Goal: Task Accomplishment & Management: Manage account settings

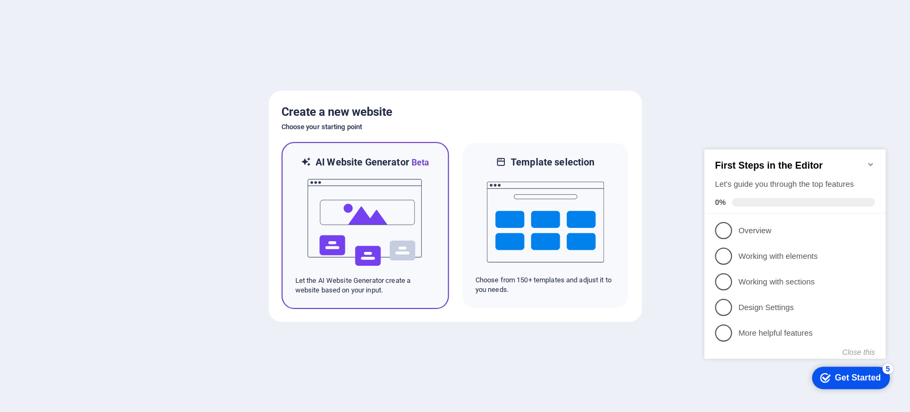
click at [363, 176] on img at bounding box center [365, 222] width 117 height 107
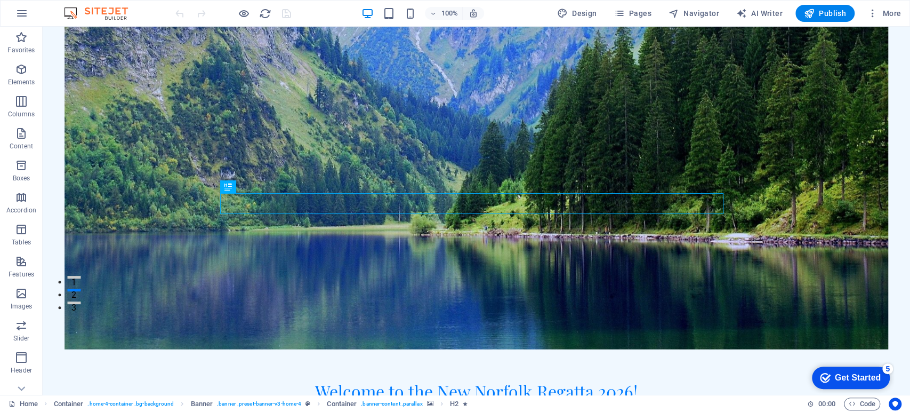
scroll to position [118, 0]
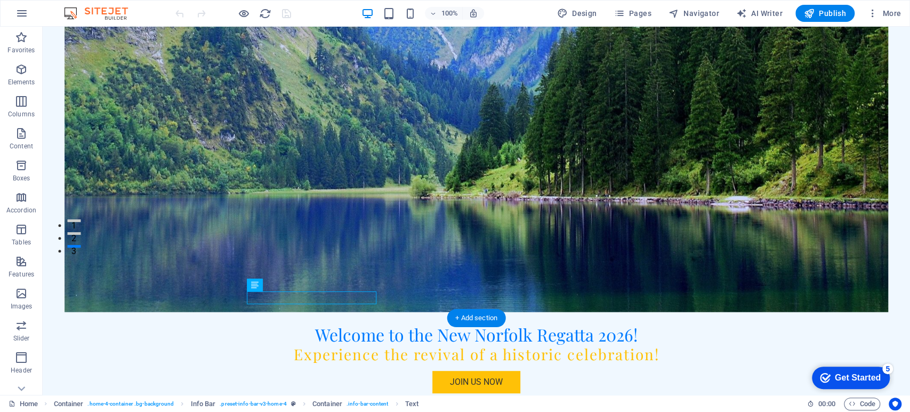
scroll to position [178, 0]
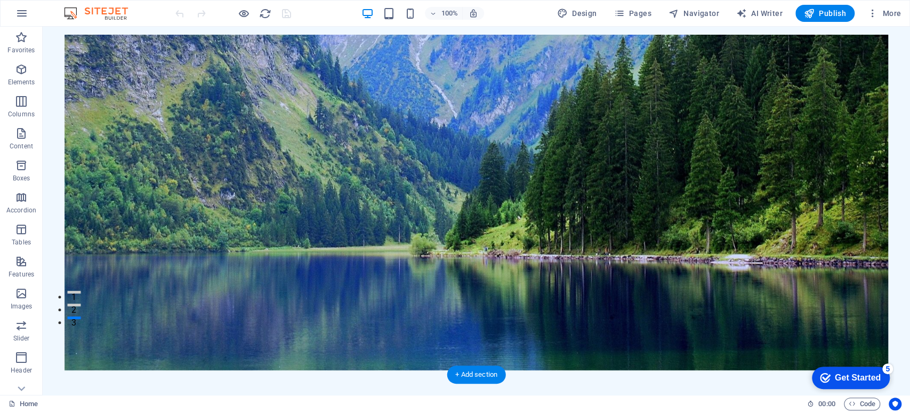
scroll to position [118, 0]
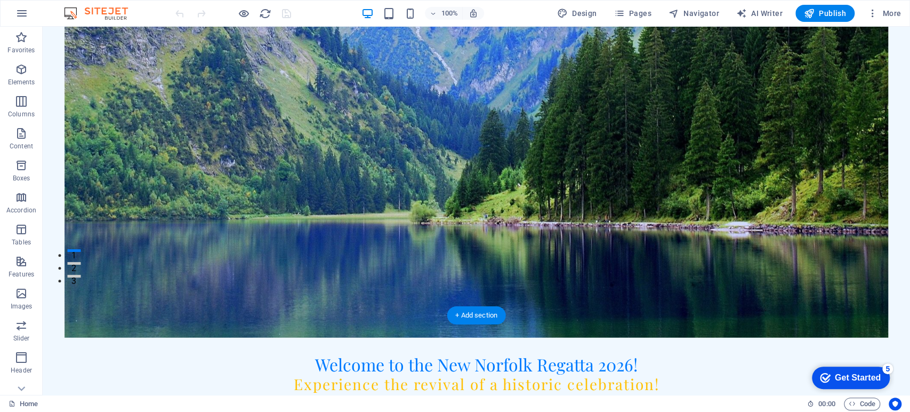
click at [682, 212] on figure at bounding box center [477, 169] width 825 height 335
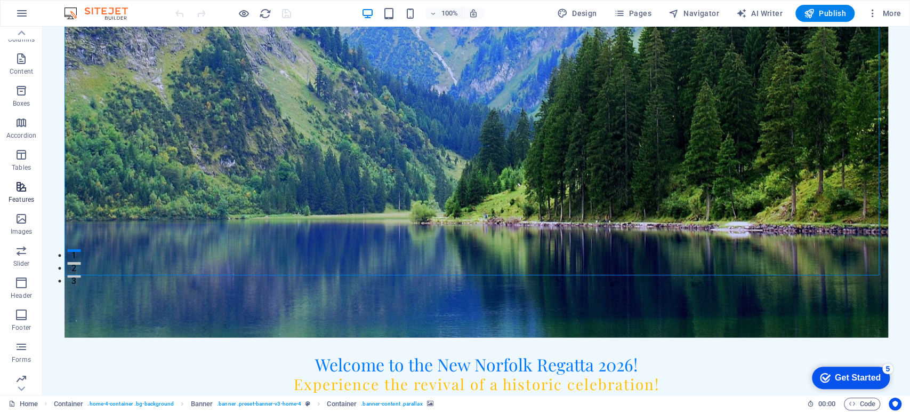
scroll to position [111, 0]
click at [21, 189] on span "Images" at bounding box center [21, 188] width 43 height 26
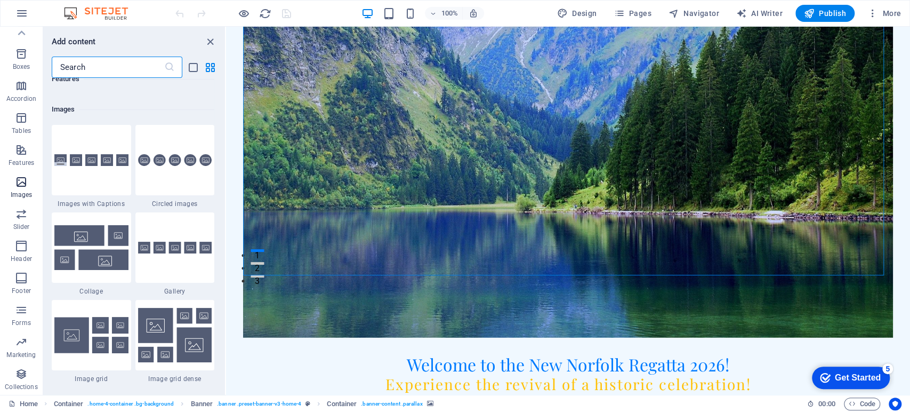
scroll to position [5408, 0]
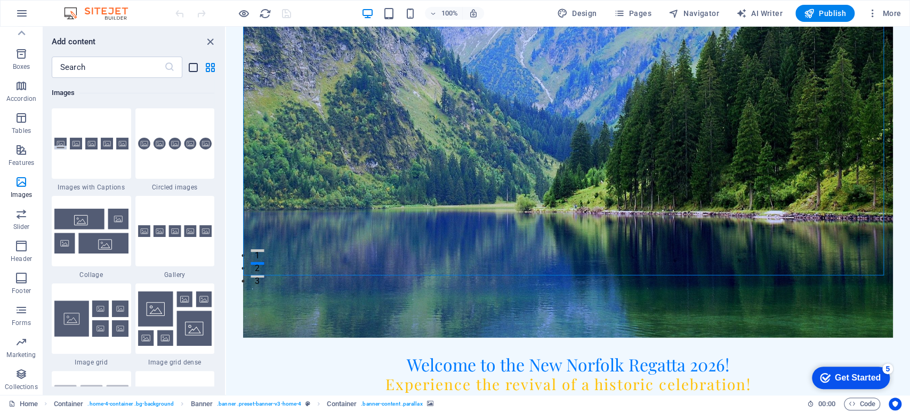
click at [195, 68] on icon "list-view" at bounding box center [193, 67] width 12 height 12
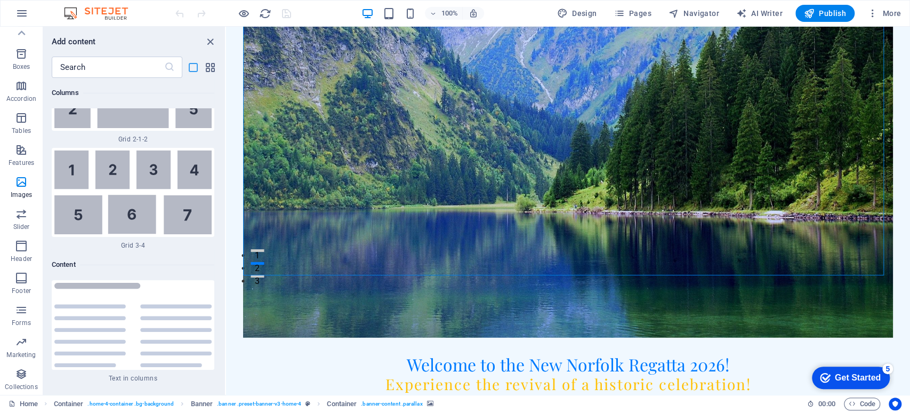
scroll to position [12766, 0]
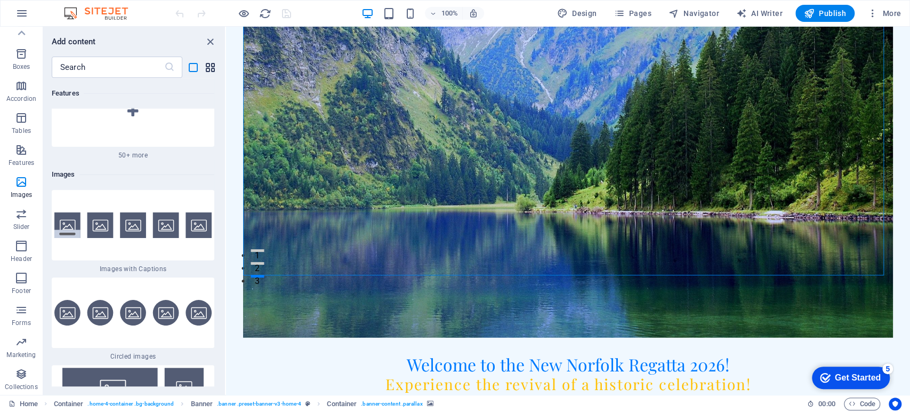
click at [205, 66] on icon "grid-view" at bounding box center [210, 67] width 12 height 12
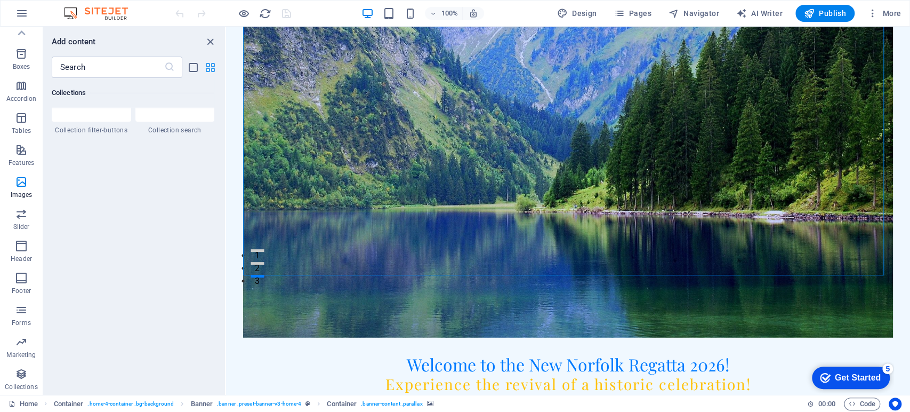
scroll to position [5408, 0]
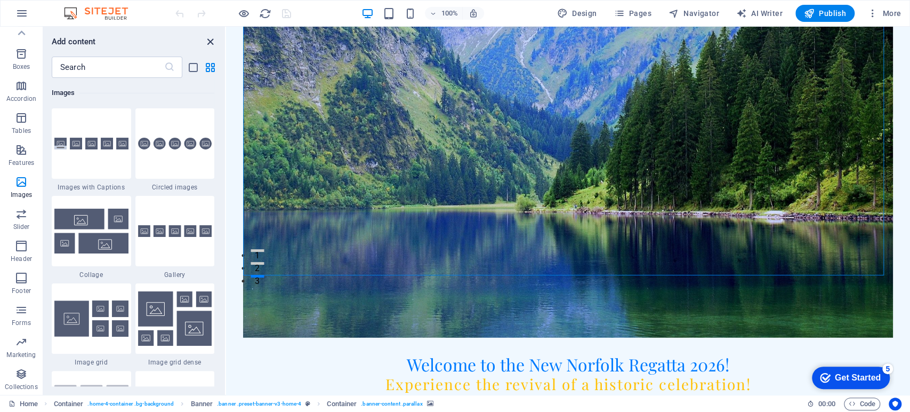
click at [211, 43] on icon "close panel" at bounding box center [210, 42] width 12 height 12
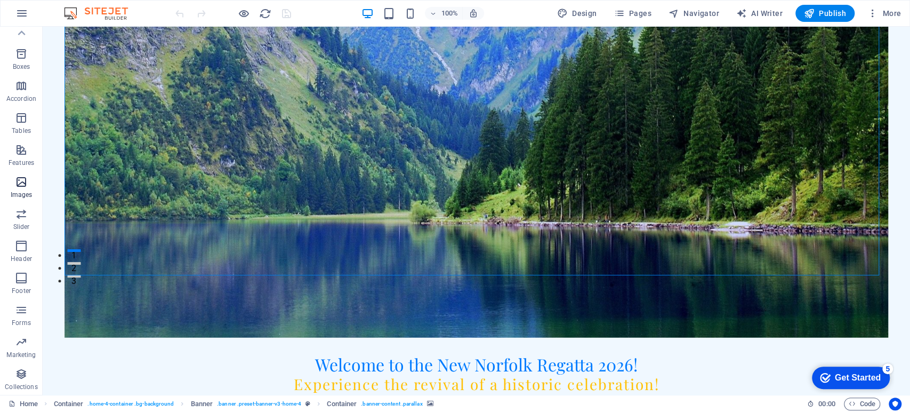
click at [17, 191] on p "Images" at bounding box center [22, 194] width 22 height 9
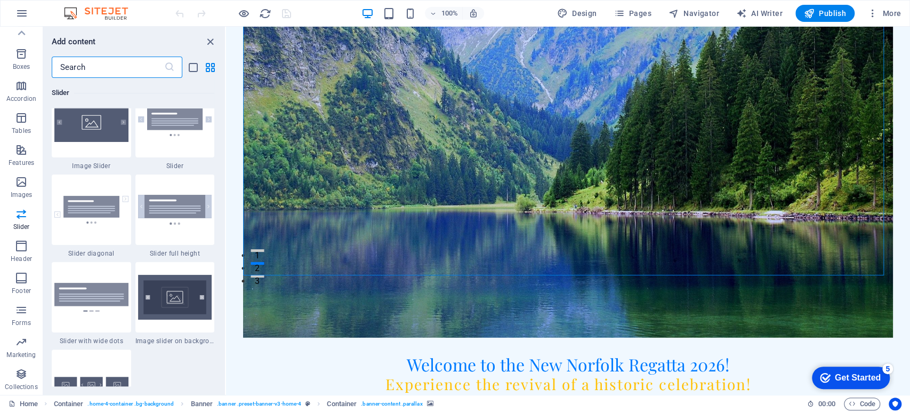
scroll to position [6060, 0]
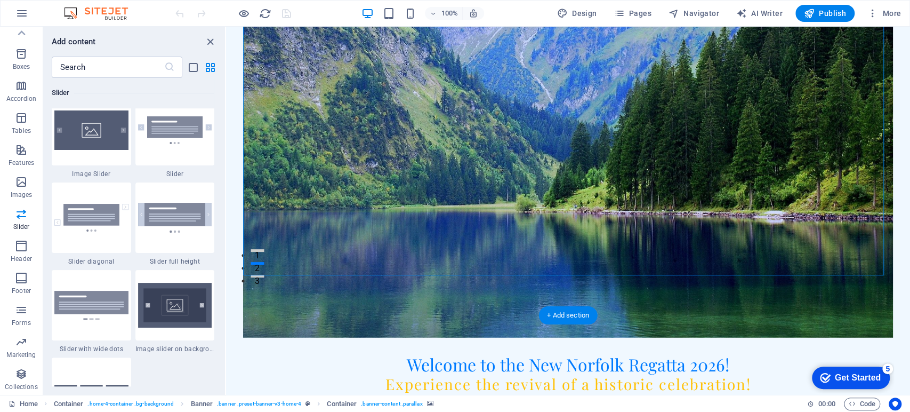
click at [433, 186] on figure at bounding box center [568, 169] width 650 height 335
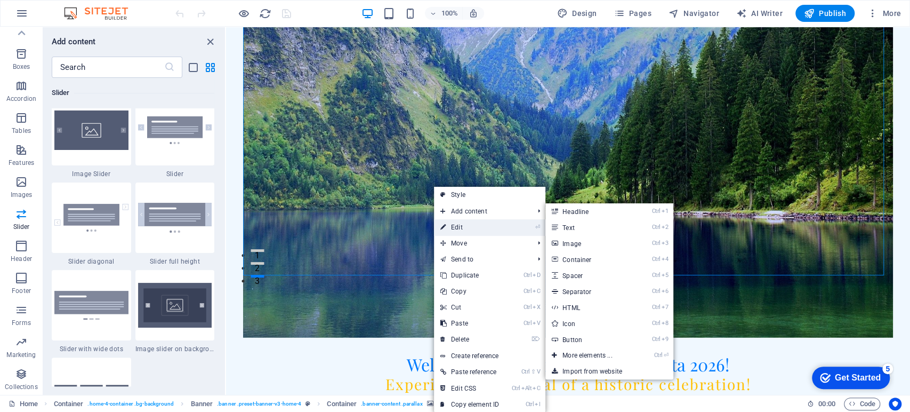
click at [457, 223] on link "⏎ Edit" at bounding box center [469, 227] width 71 height 16
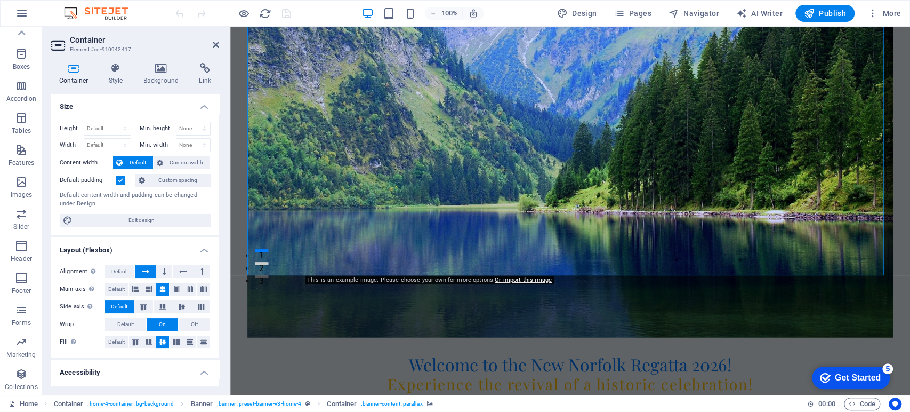
scroll to position [0, 0]
click at [158, 75] on h4 "Background" at bounding box center [163, 74] width 56 height 22
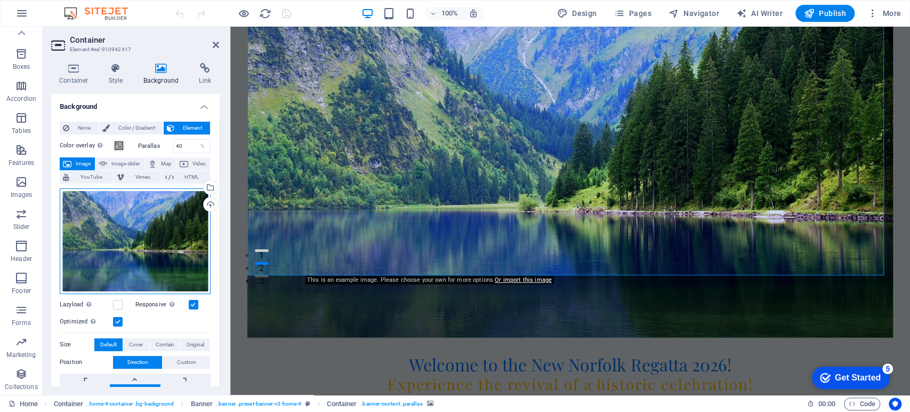
click at [179, 234] on div "Drag files here, click to choose files or select files from Files or our free s…" at bounding box center [135, 241] width 151 height 106
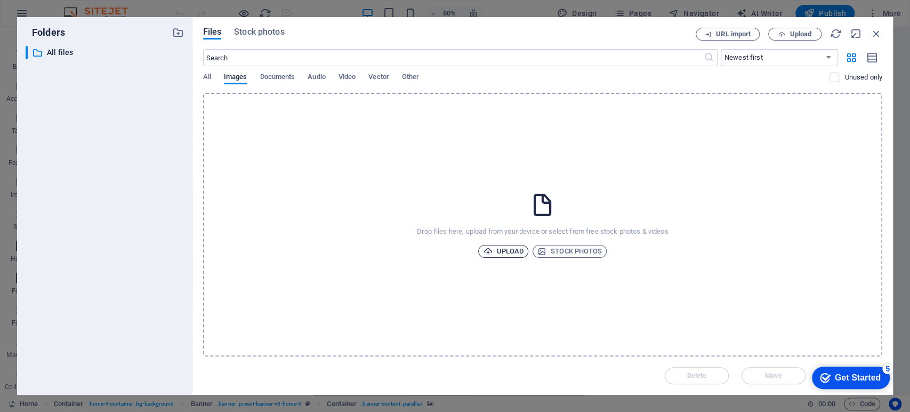
click at [487, 248] on icon "button" at bounding box center [487, 251] width 9 height 9
click at [513, 249] on span "Upload" at bounding box center [503, 251] width 41 height 13
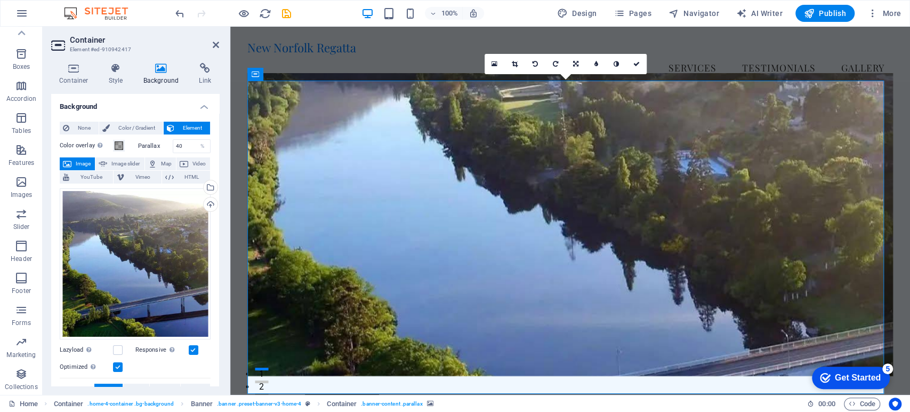
drag, startPoint x: 495, startPoint y: 154, endPoint x: 493, endPoint y: 124, distance: 29.4
click at [493, 124] on figure at bounding box center [570, 224] width 646 height 303
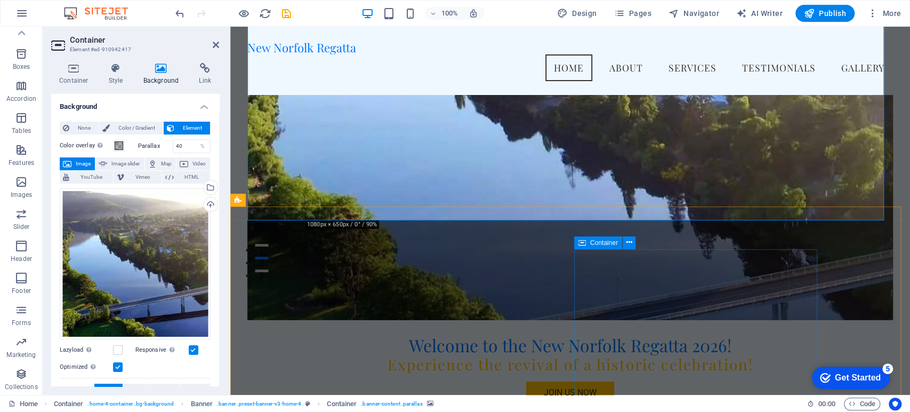
scroll to position [118, 0]
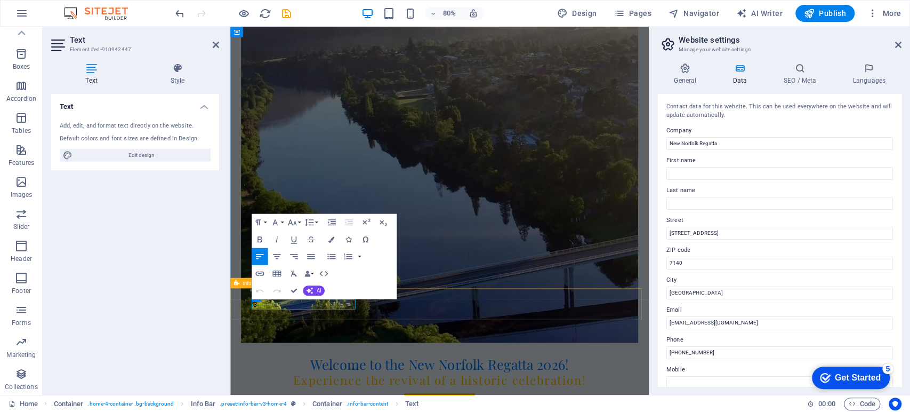
drag, startPoint x: 315, startPoint y: 372, endPoint x: 265, endPoint y: 365, distance: 50.1
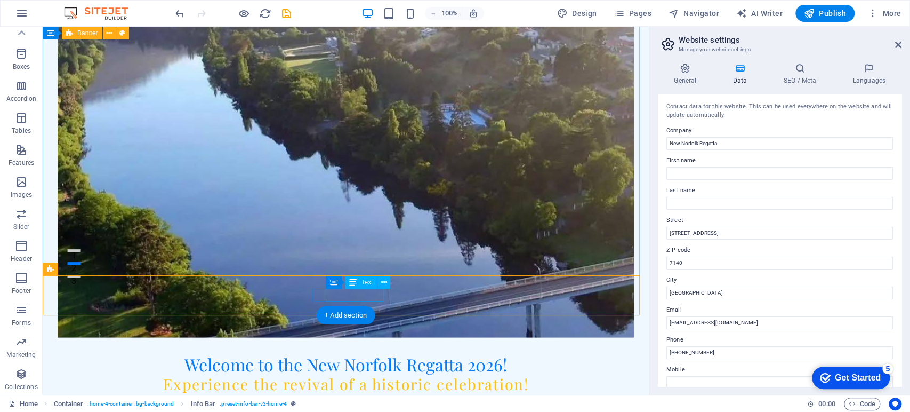
click at [384, 282] on icon at bounding box center [384, 282] width 6 height 11
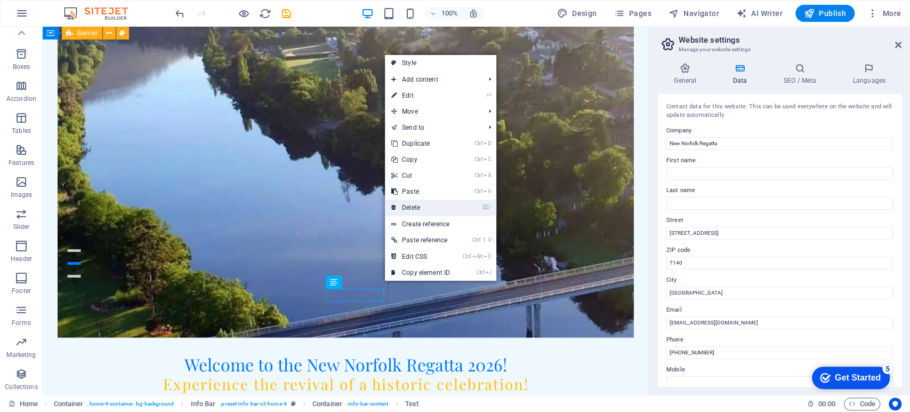
click at [408, 204] on link "⌦ Delete" at bounding box center [420, 207] width 71 height 16
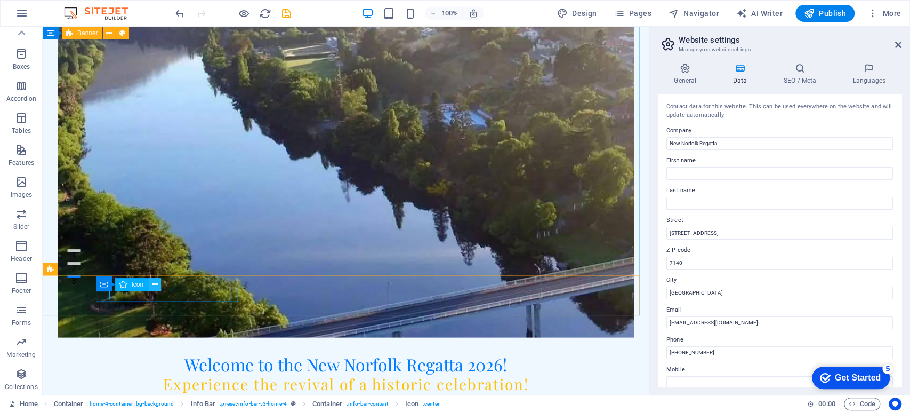
click at [154, 285] on icon at bounding box center [155, 284] width 6 height 11
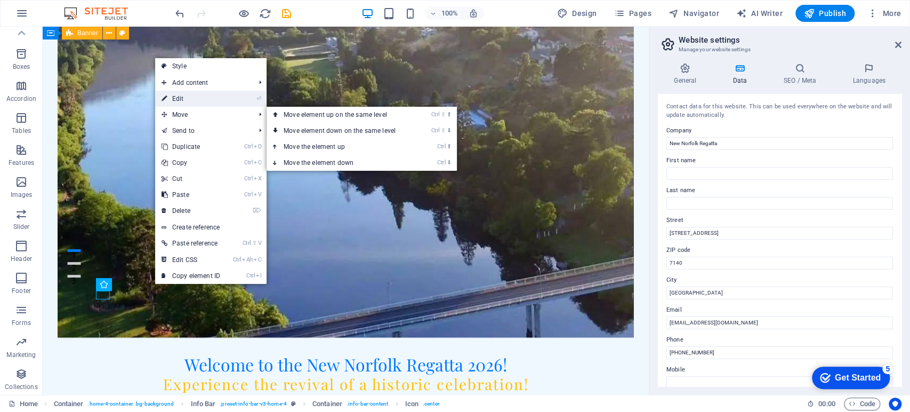
click at [188, 102] on link "⏎ Edit" at bounding box center [190, 99] width 71 height 16
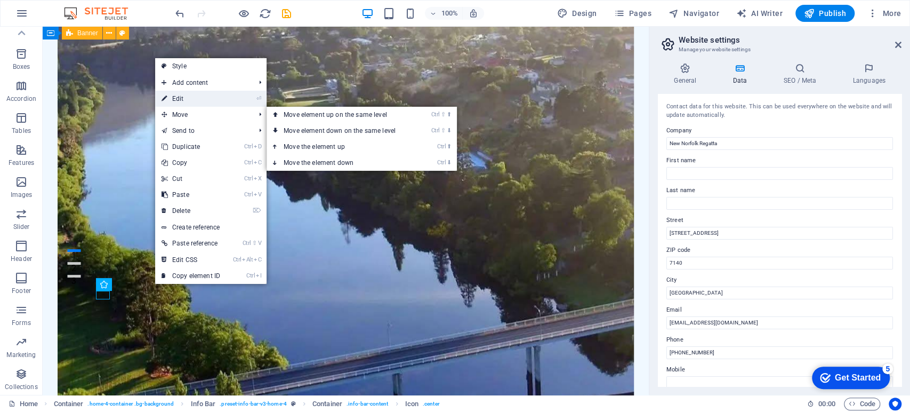
select select "xMinYMid"
select select "px"
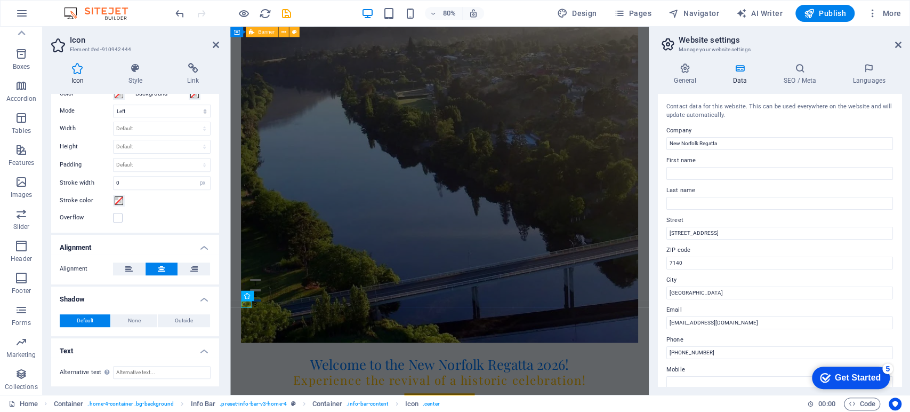
scroll to position [0, 0]
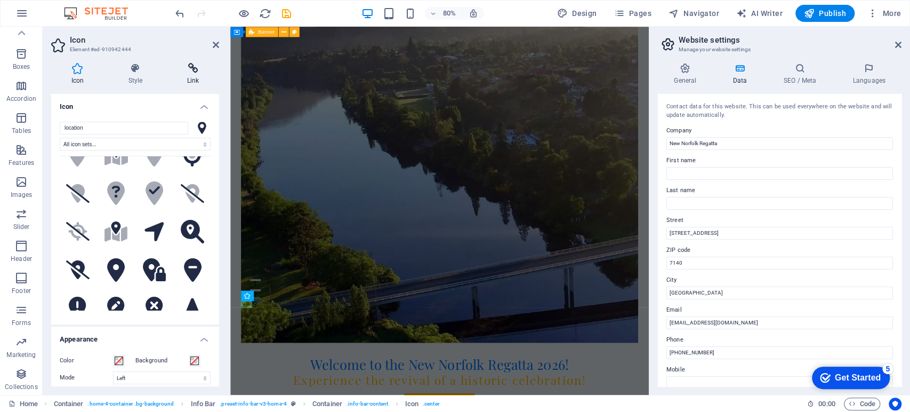
click at [196, 80] on h4 "Link" at bounding box center [193, 74] width 52 height 22
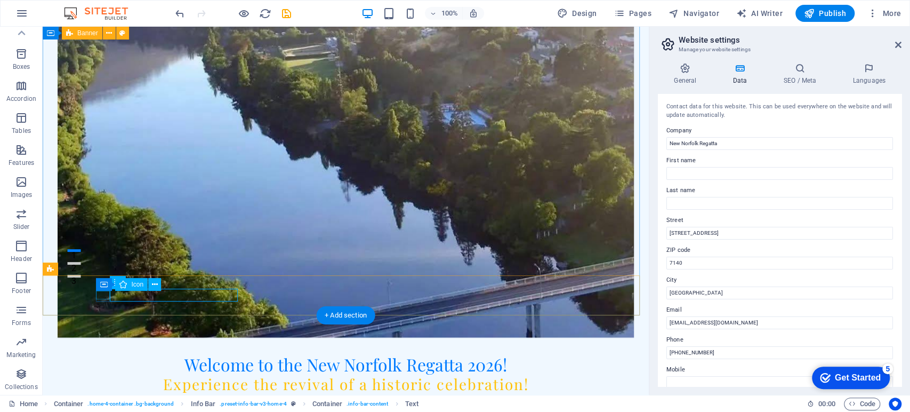
drag, startPoint x: 171, startPoint y: 294, endPoint x: 99, endPoint y: 298, distance: 71.5
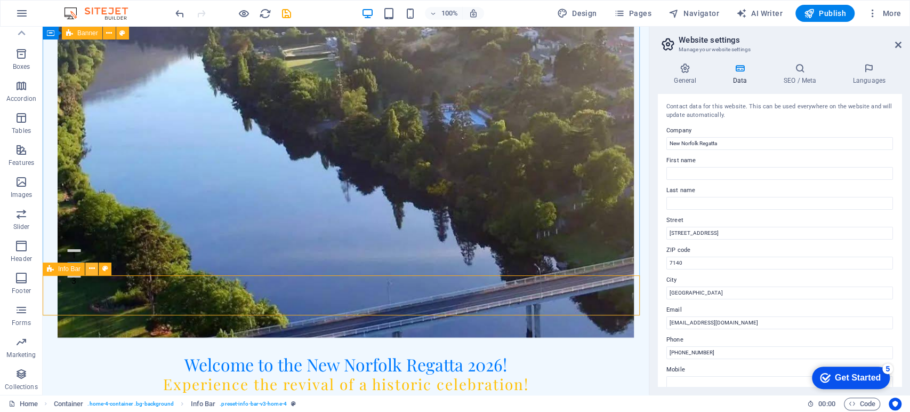
click at [89, 268] on icon at bounding box center [92, 268] width 6 height 11
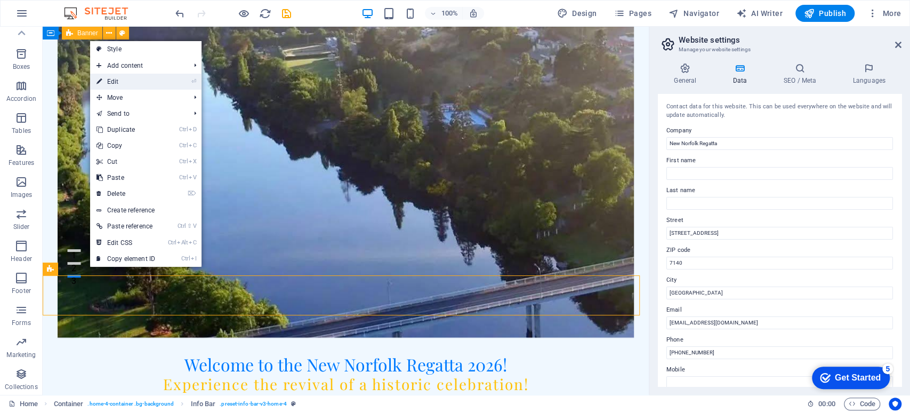
click at [122, 84] on link "⏎ Edit" at bounding box center [125, 82] width 71 height 16
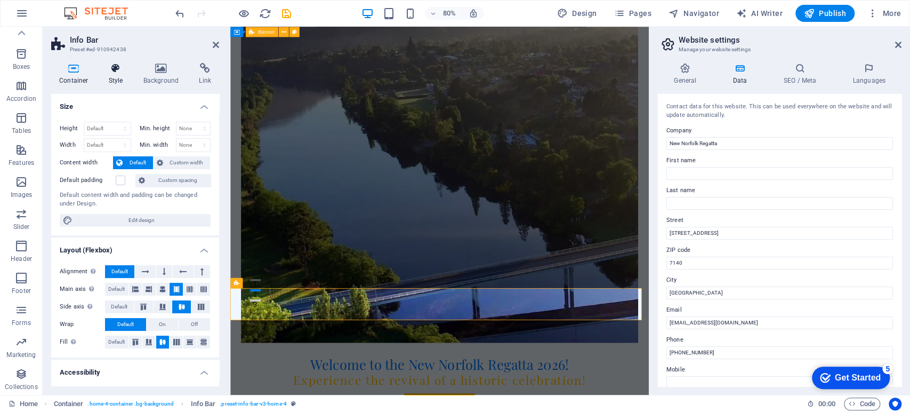
click at [116, 83] on h4 "Style" at bounding box center [118, 74] width 35 height 22
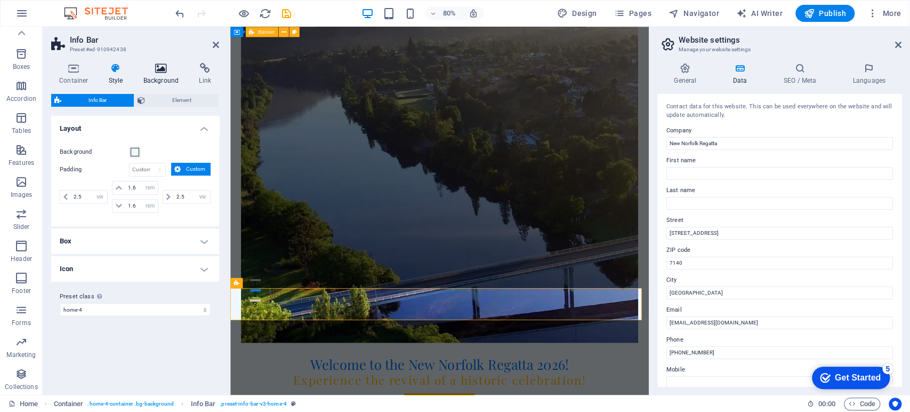
click at [155, 79] on h4 "Background" at bounding box center [163, 74] width 56 height 22
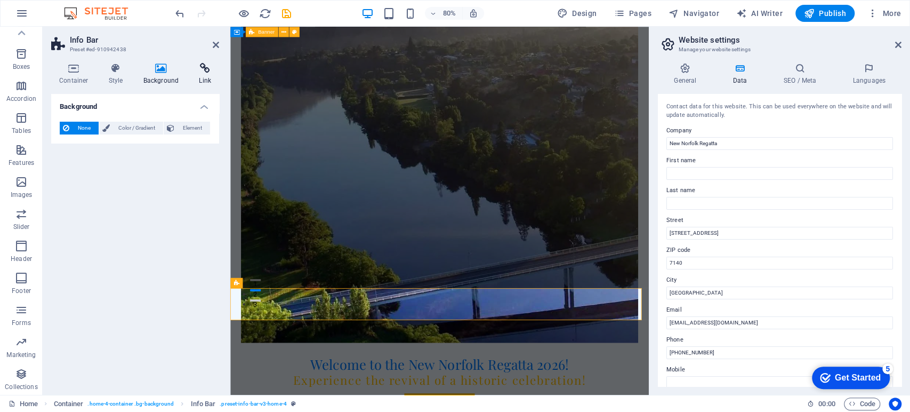
click at [201, 75] on h4 "Link" at bounding box center [205, 74] width 28 height 22
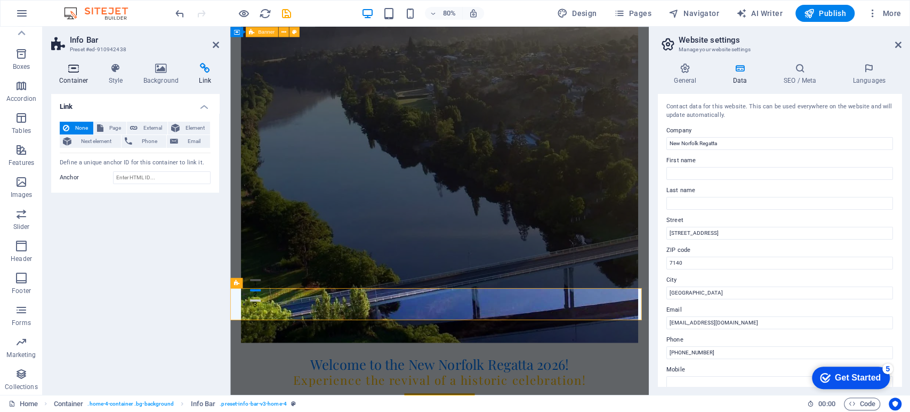
click at [64, 71] on icon at bounding box center [73, 68] width 45 height 11
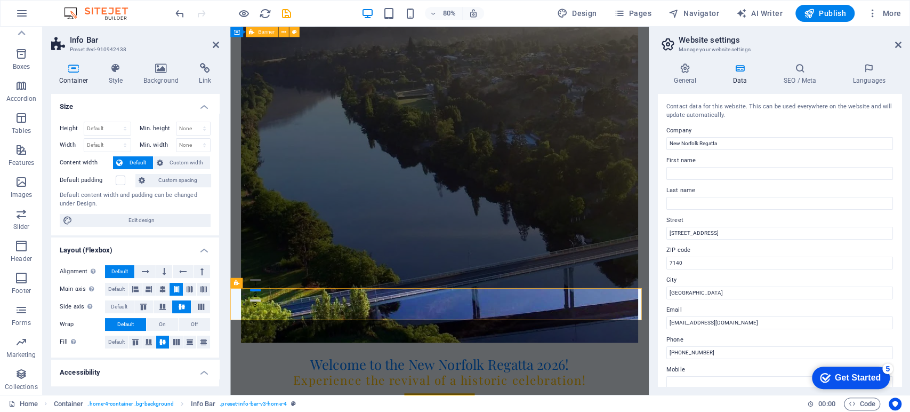
click at [210, 43] on h2 "Info Bar" at bounding box center [144, 40] width 149 height 10
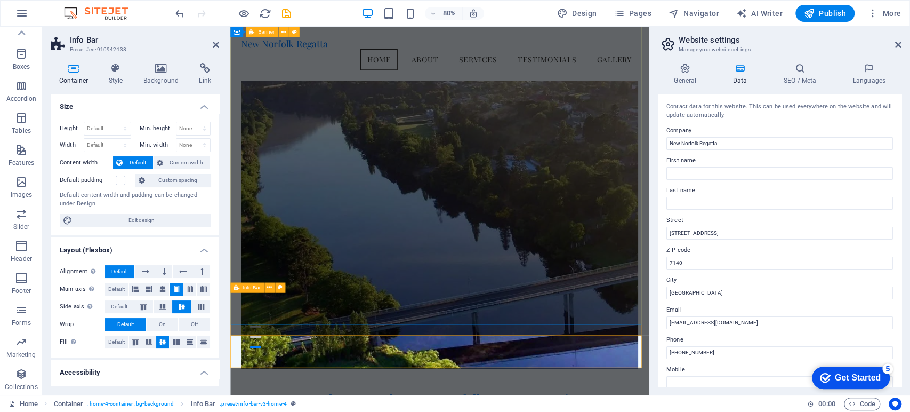
scroll to position [59, 0]
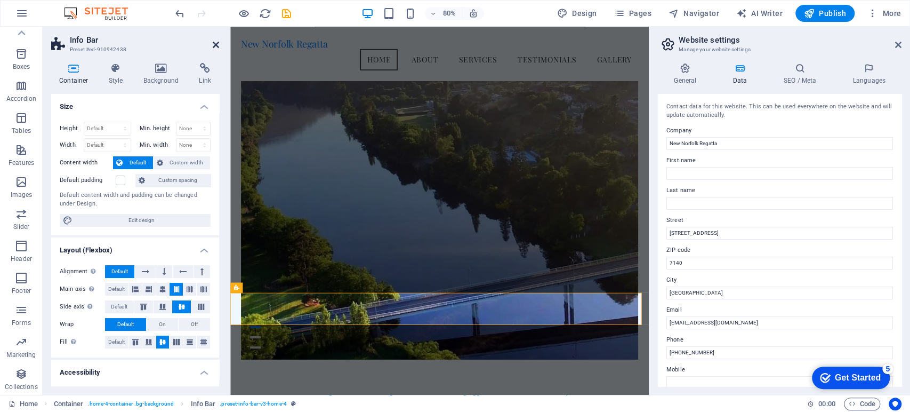
click at [214, 43] on icon at bounding box center [216, 45] width 6 height 9
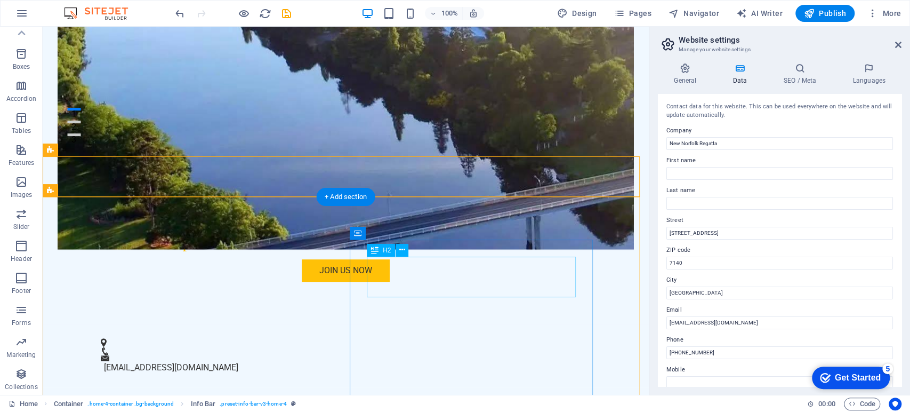
scroll to position [355, 0]
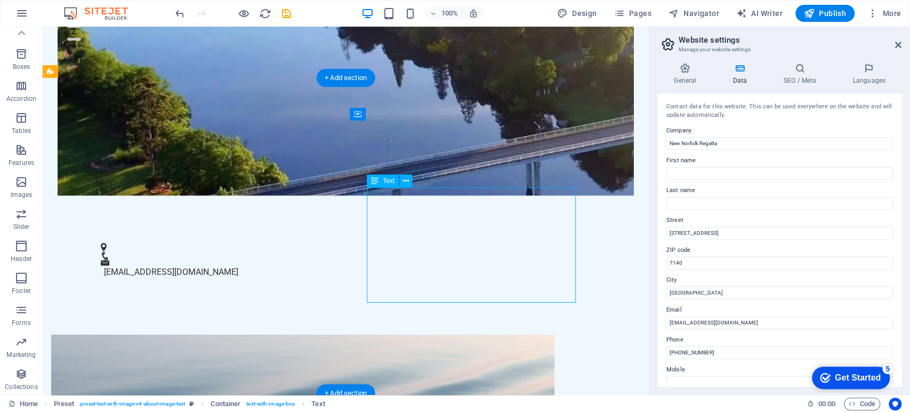
drag, startPoint x: 455, startPoint y: 293, endPoint x: 458, endPoint y: 287, distance: 6.2
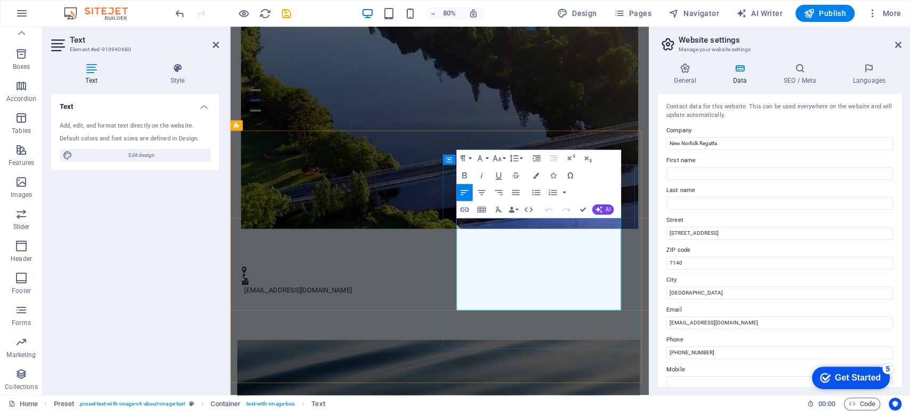
drag, startPoint x: 595, startPoint y: 372, endPoint x: 610, endPoint y: 365, distance: 16.0
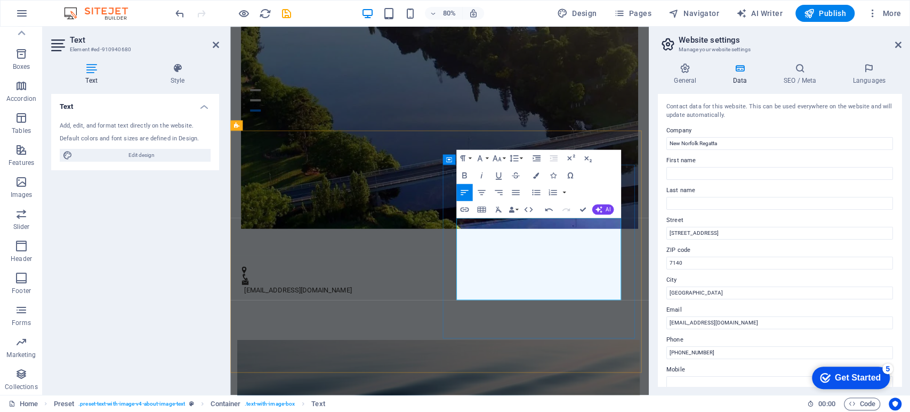
drag, startPoint x: 554, startPoint y: 271, endPoint x: 514, endPoint y: 276, distance: 40.8
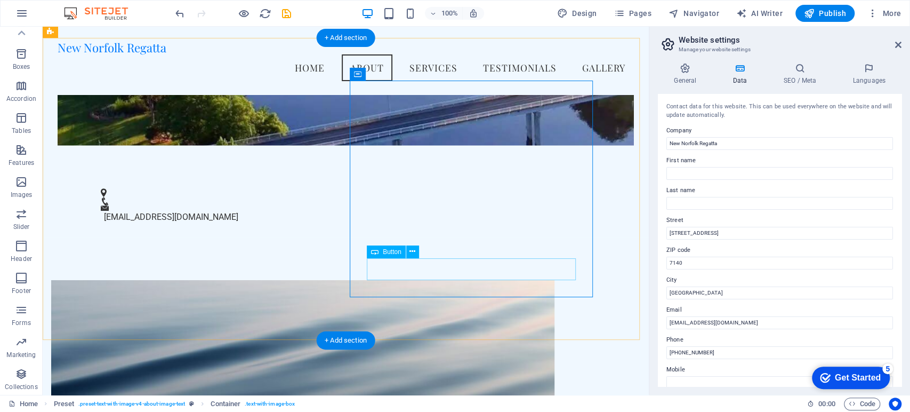
scroll to position [337, 0]
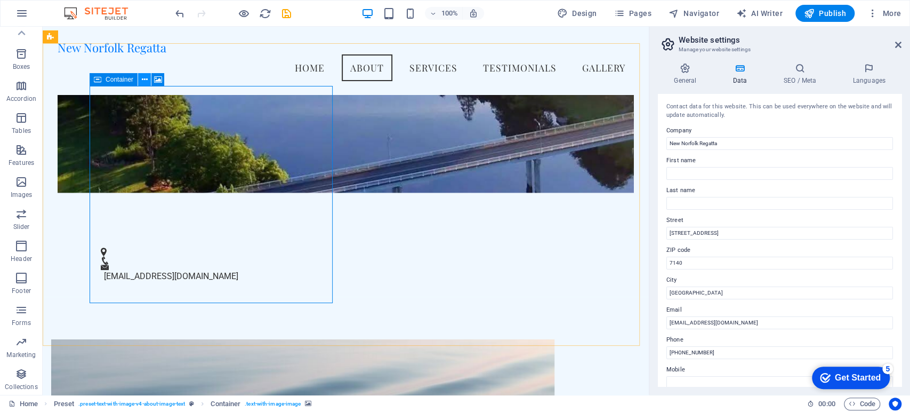
click at [142, 77] on icon at bounding box center [145, 79] width 6 height 11
click at [159, 78] on icon at bounding box center [158, 79] width 8 height 11
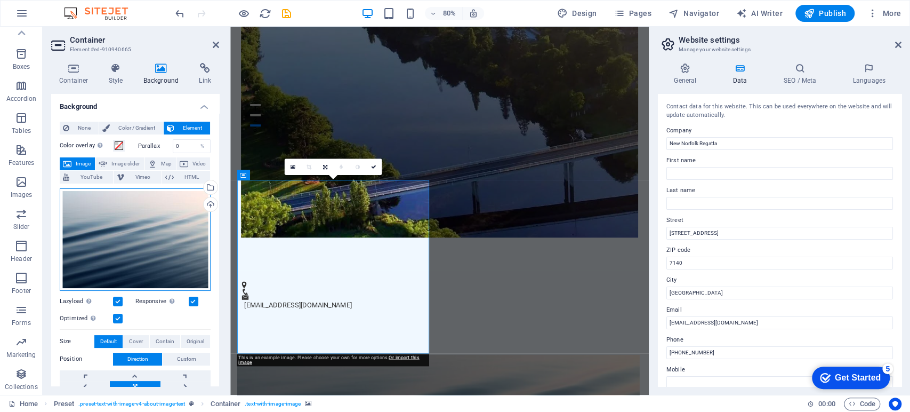
click at [161, 255] on div "Drag files here, click to choose files or select files from Files or our free s…" at bounding box center [135, 239] width 151 height 102
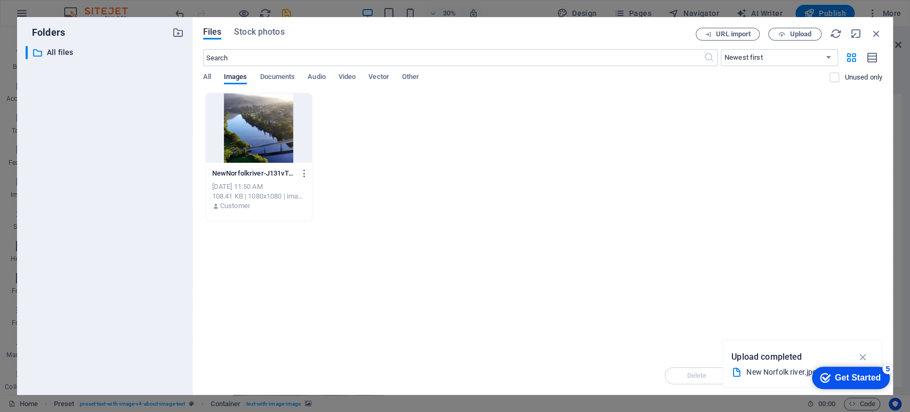
click at [201, 75] on div "Files Stock photos URL import Upload ​ Newest first Oldest first Name (A-Z) Nam…" at bounding box center [543, 206] width 701 height 378
click at [858, 356] on icon "button" at bounding box center [863, 357] width 12 height 12
click at [793, 33] on span "Upload" at bounding box center [801, 34] width 22 height 6
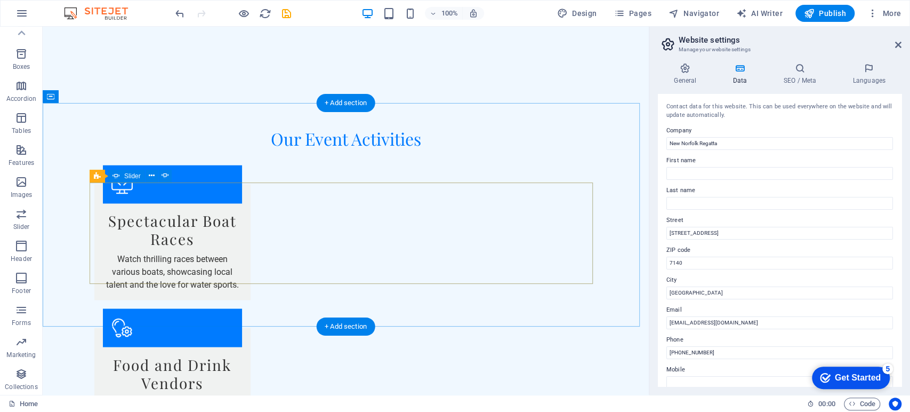
scroll to position [1126, 0]
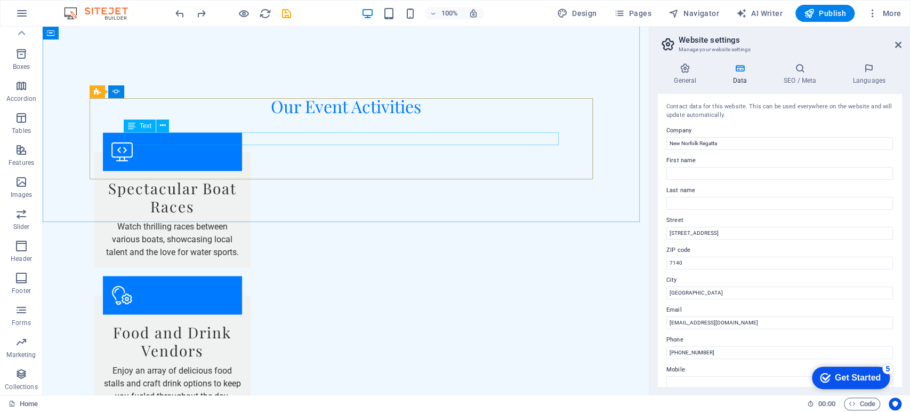
click at [145, 129] on span "Text" at bounding box center [146, 126] width 12 height 6
click at [146, 125] on span "Text" at bounding box center [146, 126] width 12 height 6
click at [166, 125] on button at bounding box center [162, 125] width 13 height 13
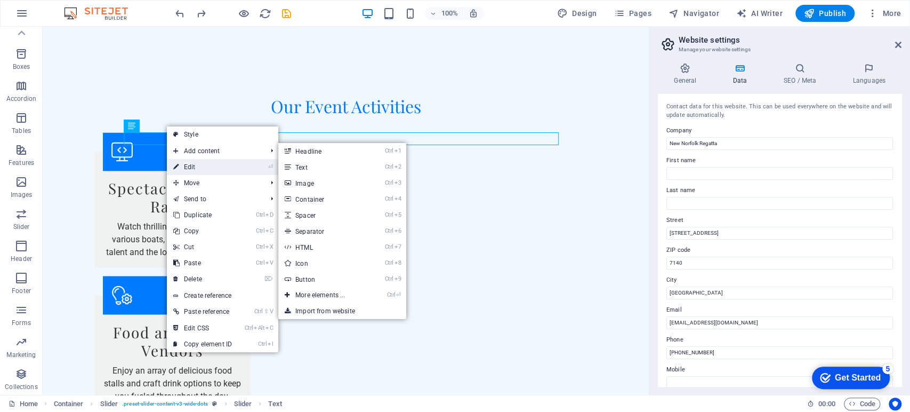
click at [187, 164] on link "⏎ Edit" at bounding box center [202, 167] width 71 height 16
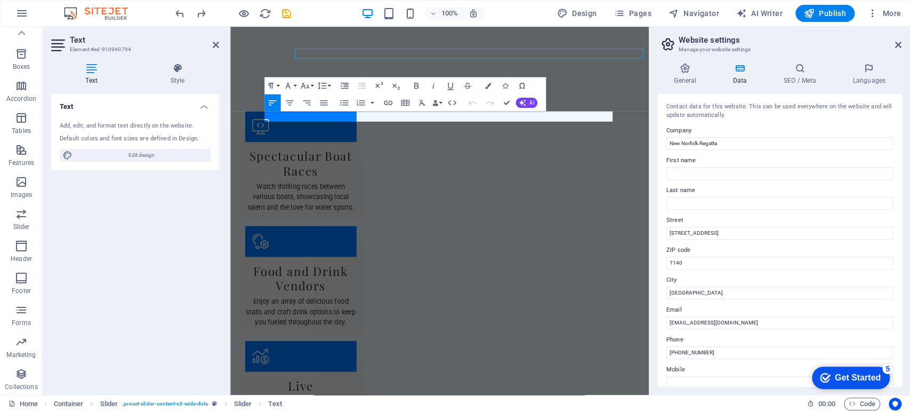
scroll to position [1204, 0]
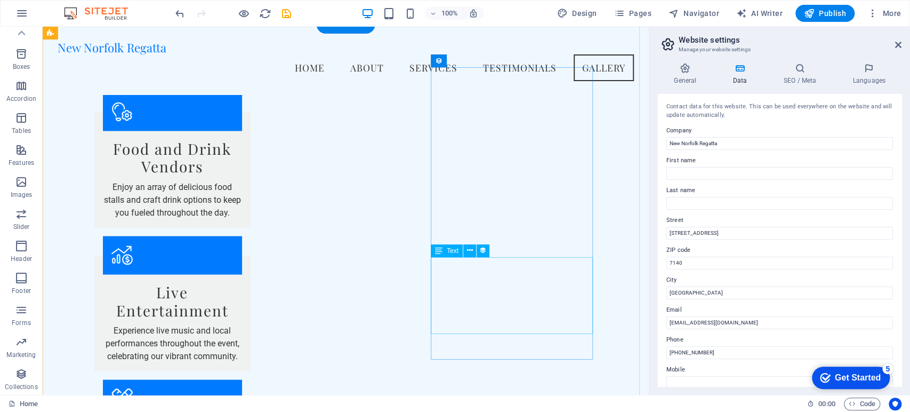
scroll to position [1121, 0]
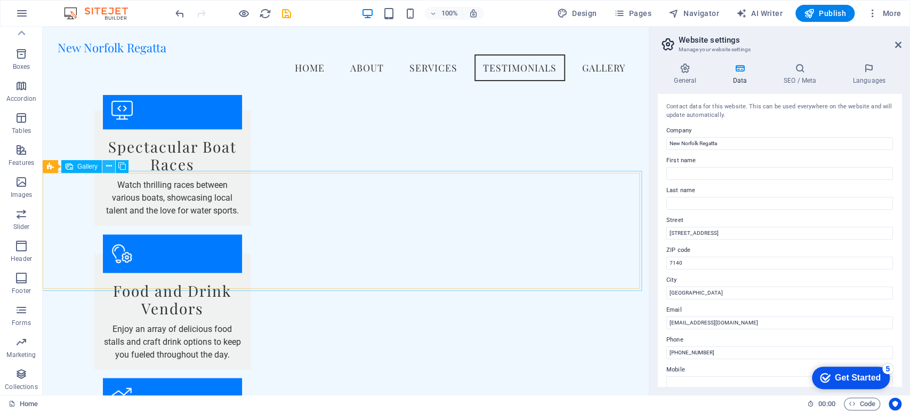
click at [112, 167] on button at bounding box center [108, 166] width 13 height 13
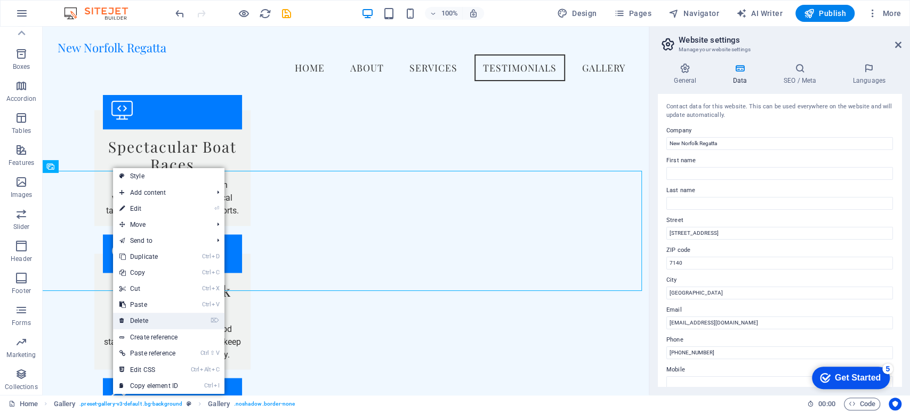
click at [145, 318] on link "⌦ Delete" at bounding box center [148, 321] width 71 height 16
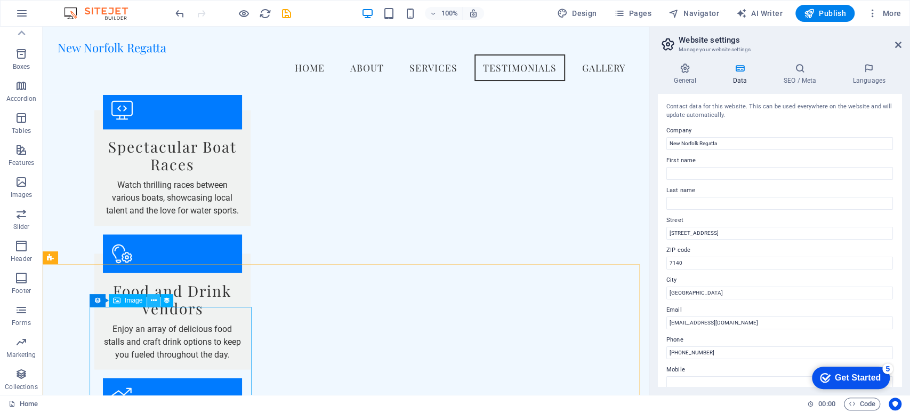
click at [152, 301] on icon at bounding box center [154, 300] width 6 height 11
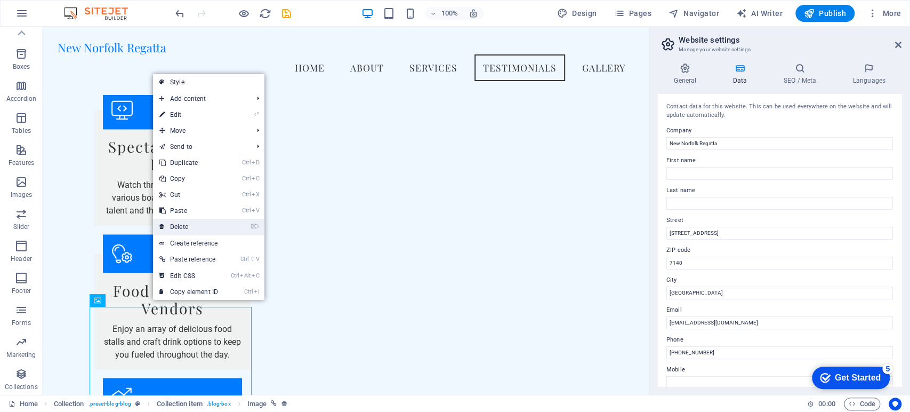
click at [180, 224] on link "⌦ Delete" at bounding box center [188, 227] width 71 height 16
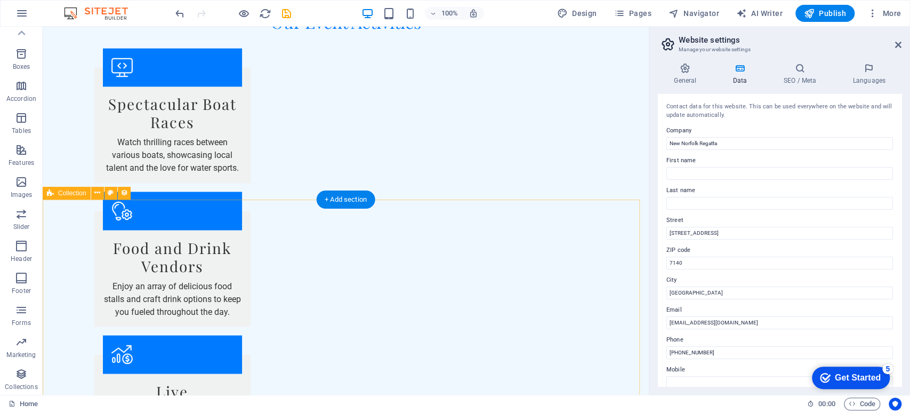
scroll to position [1177, 0]
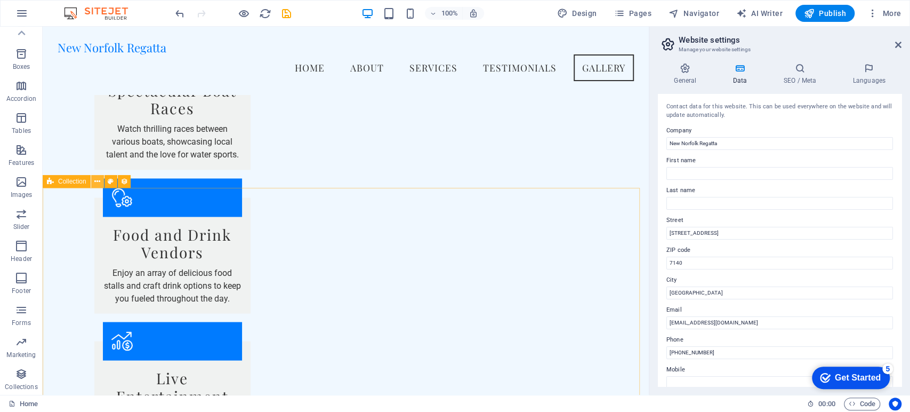
click at [98, 182] on icon at bounding box center [97, 181] width 6 height 11
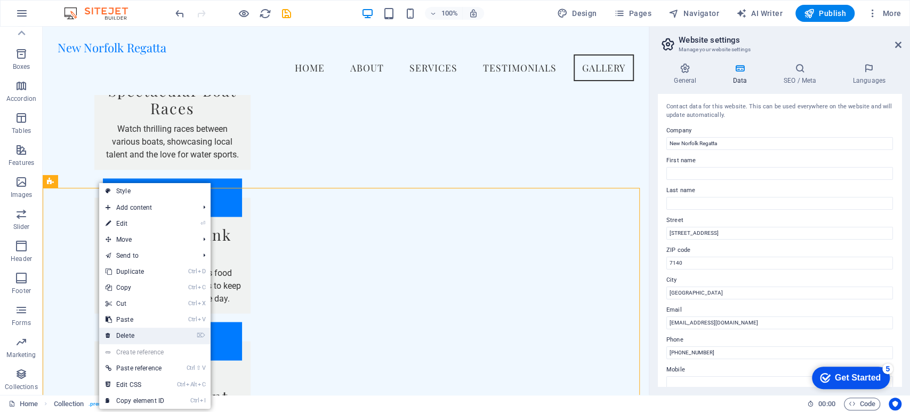
click at [130, 333] on link "⌦ Delete" at bounding box center [134, 335] width 71 height 16
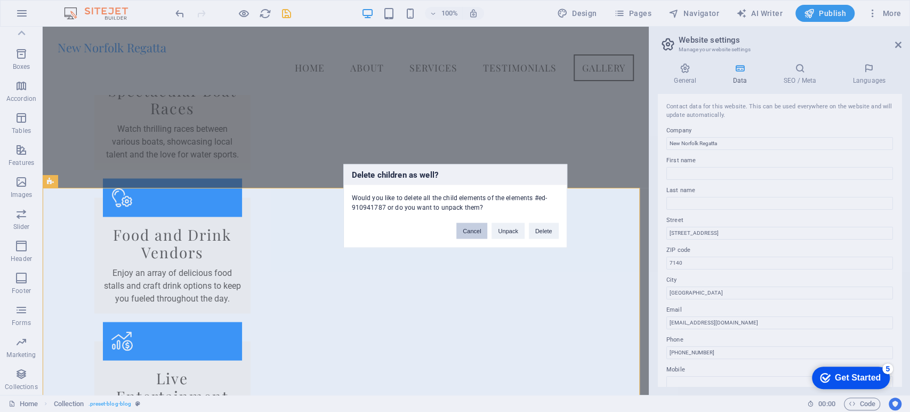
click at [472, 230] on button "Cancel" at bounding box center [472, 231] width 31 height 16
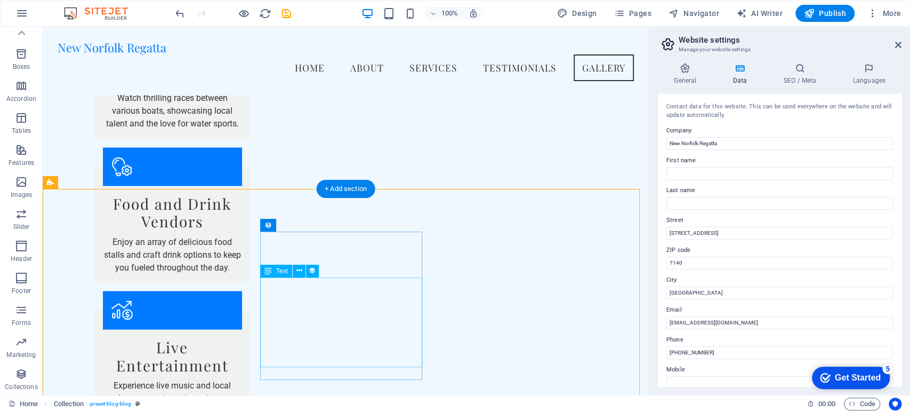
scroll to position [1187, 0]
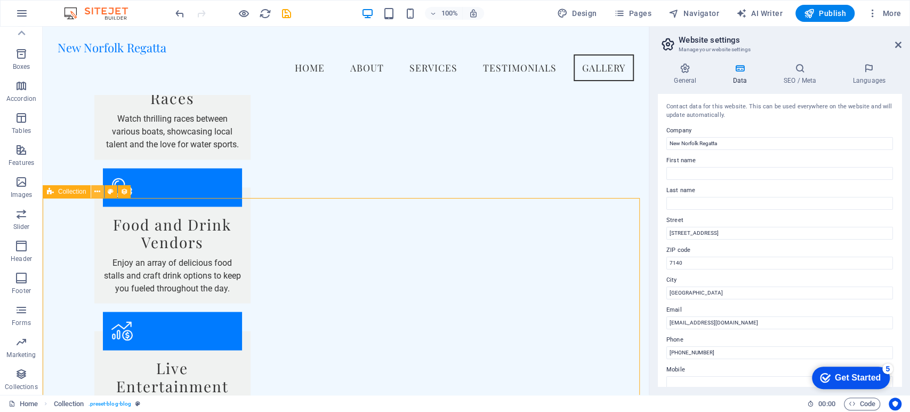
click at [99, 190] on icon at bounding box center [97, 191] width 6 height 11
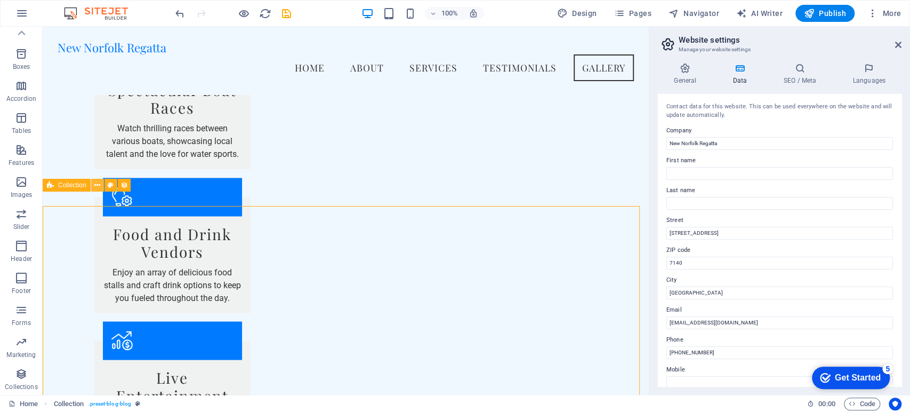
scroll to position [1177, 0]
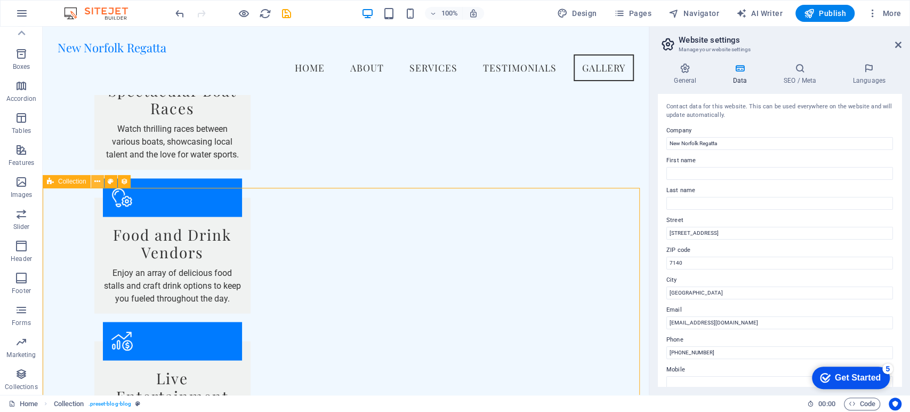
click at [97, 184] on icon at bounding box center [97, 181] width 6 height 11
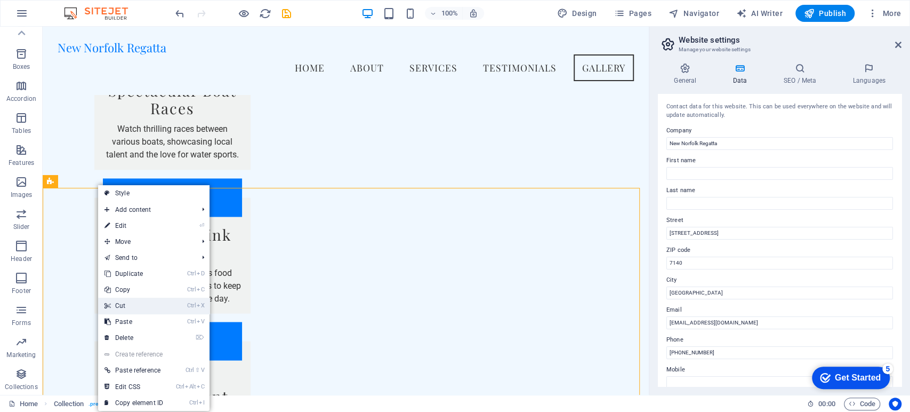
click at [118, 306] on link "Ctrl X Cut" at bounding box center [133, 306] width 71 height 16
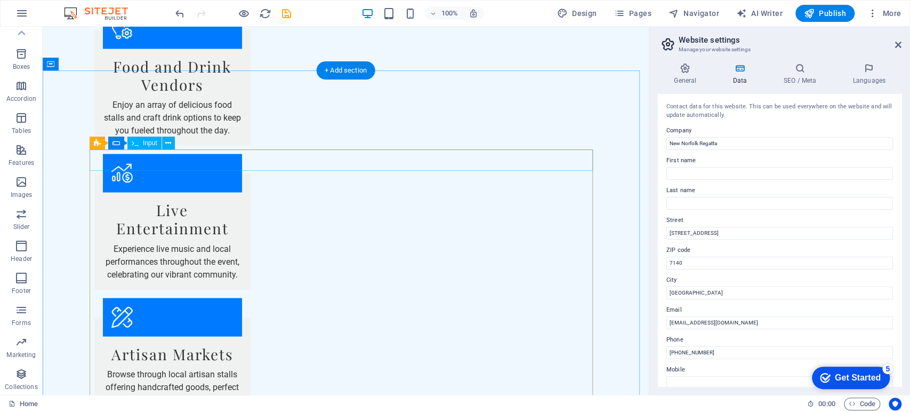
scroll to position [1407, 0]
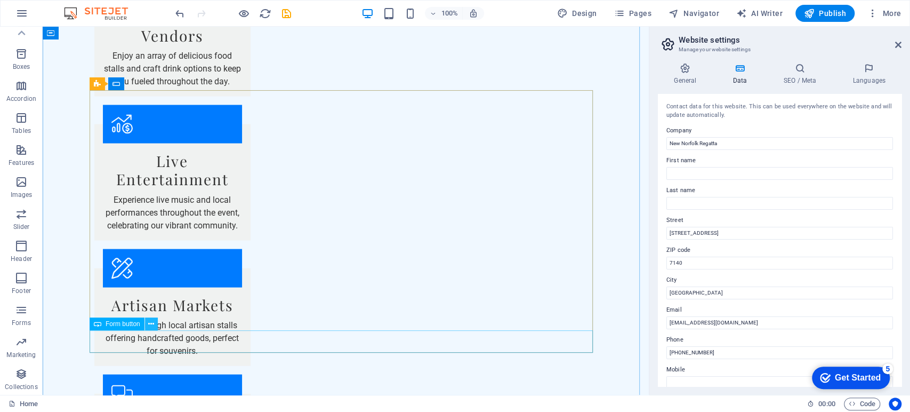
click at [149, 323] on icon at bounding box center [151, 323] width 6 height 11
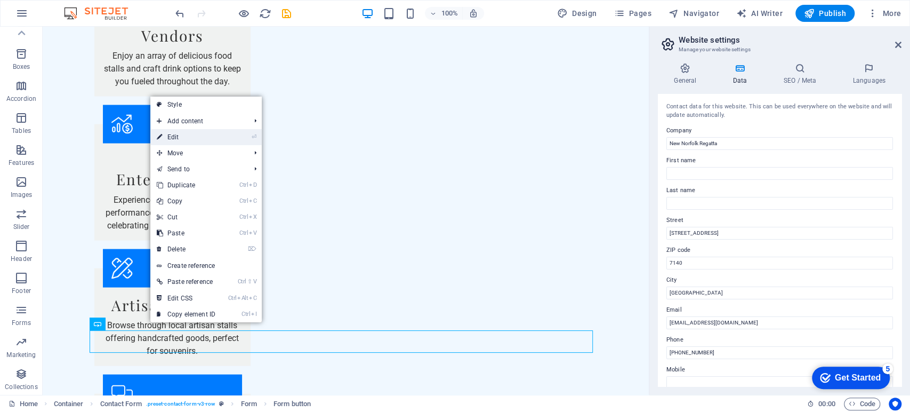
click at [188, 140] on link "⏎ Edit" at bounding box center [185, 137] width 71 height 16
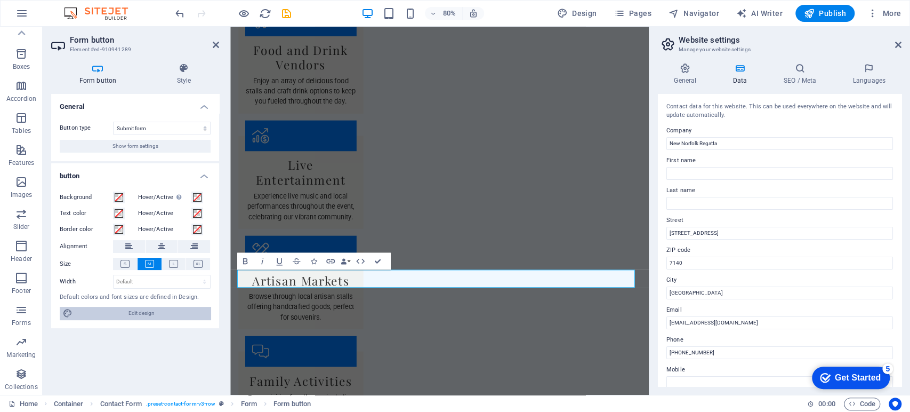
click at [149, 315] on span "Edit design" at bounding box center [142, 313] width 132 height 13
select select "px"
select select "200"
select select "px"
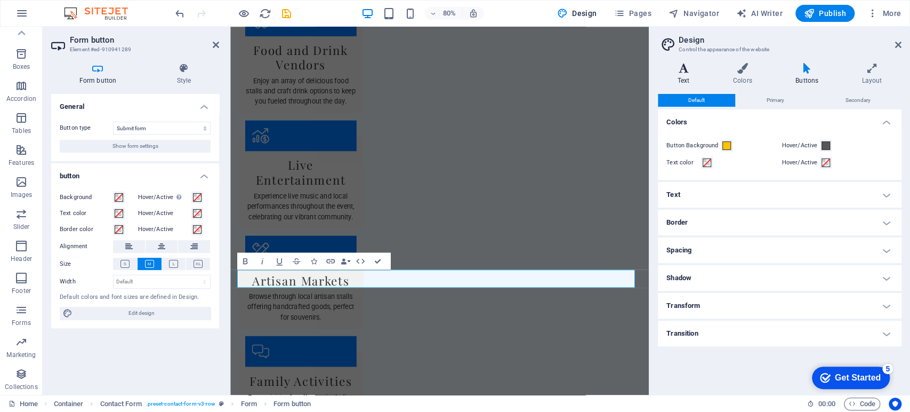
click at [686, 76] on h4 "Text" at bounding box center [685, 74] width 55 height 22
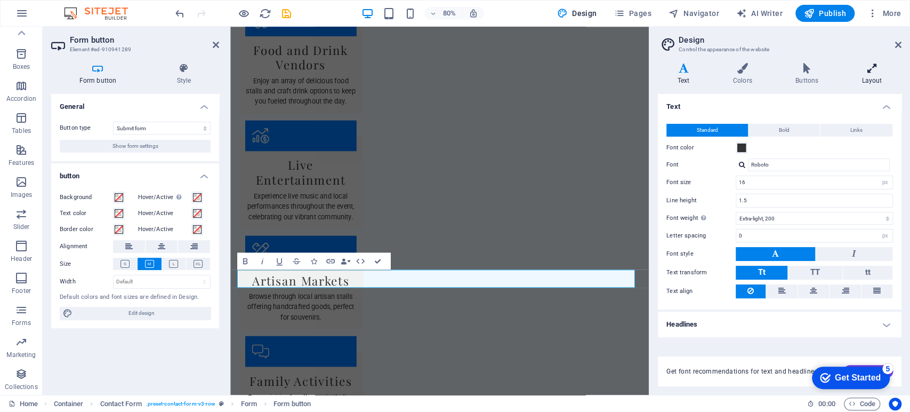
click at [869, 81] on h4 "Layout" at bounding box center [872, 74] width 59 height 22
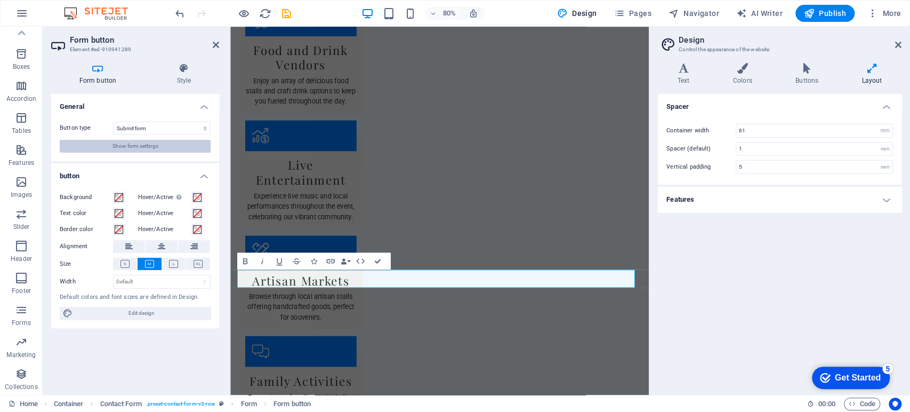
click at [129, 144] on span "Show form settings" at bounding box center [136, 146] width 46 height 13
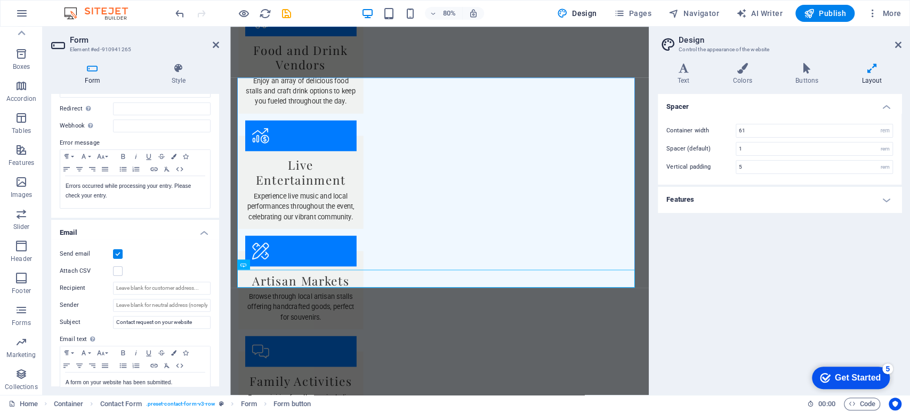
scroll to position [237, 0]
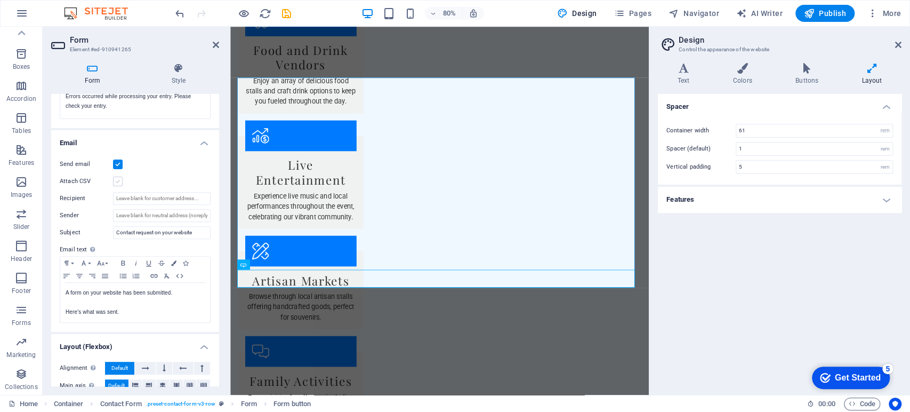
click at [116, 178] on label at bounding box center [118, 182] width 10 height 10
click at [0, 0] on input "Attach CSV" at bounding box center [0, 0] width 0 height 0
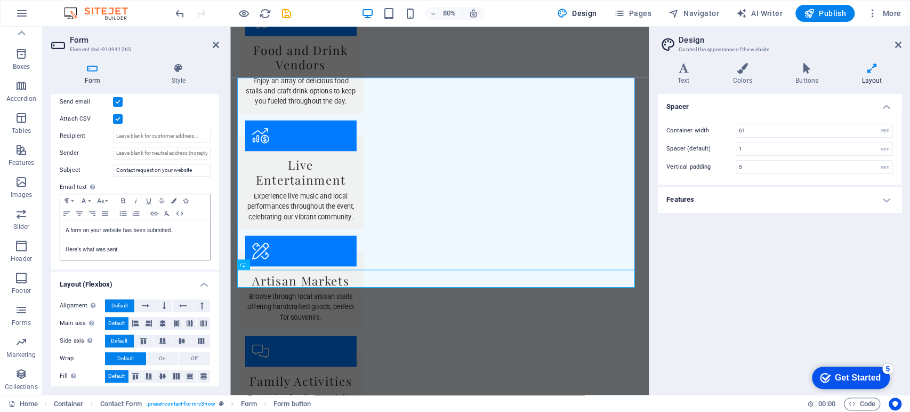
scroll to position [303, 0]
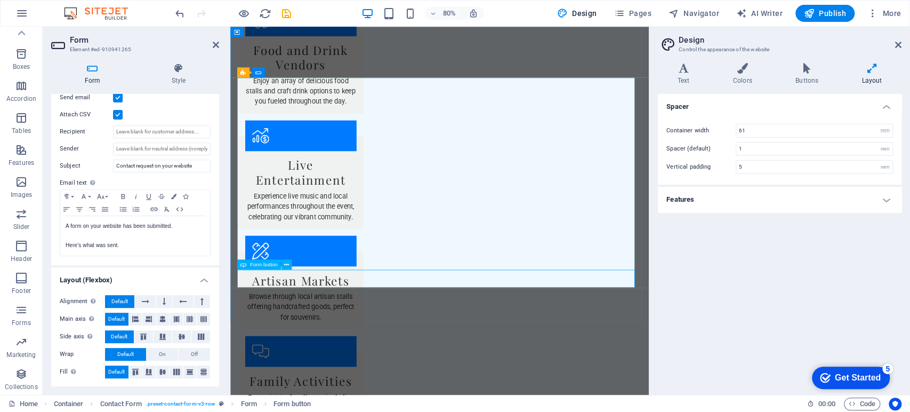
click at [286, 262] on icon at bounding box center [286, 264] width 5 height 9
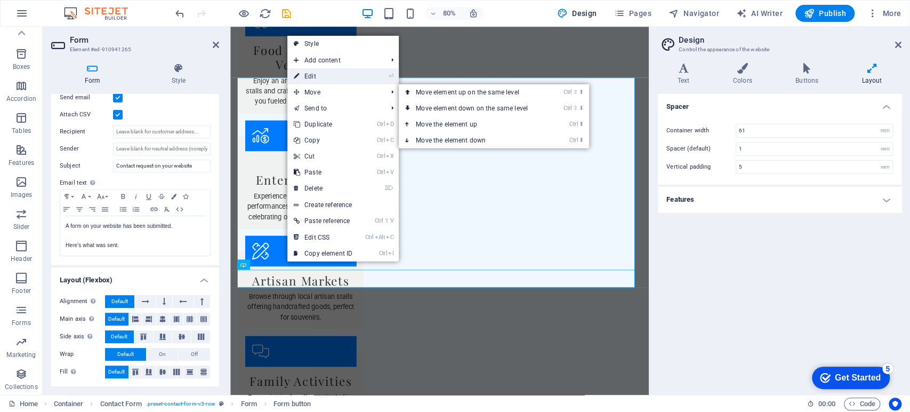
click at [314, 79] on link "⏎ Edit" at bounding box center [322, 76] width 71 height 16
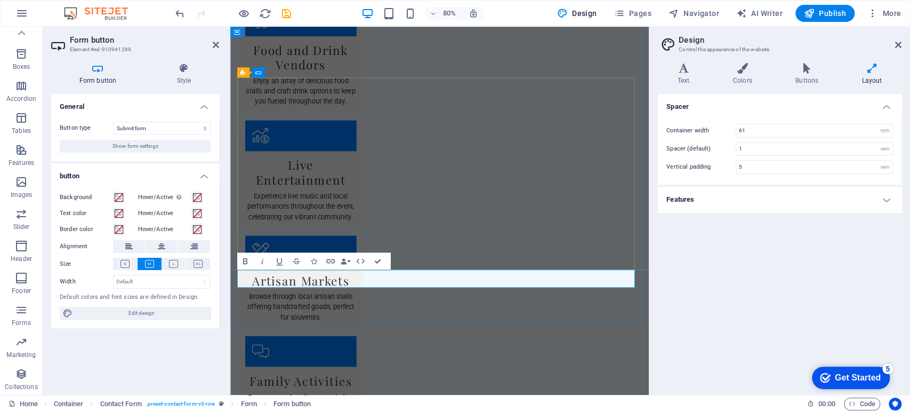
type button "Submit"
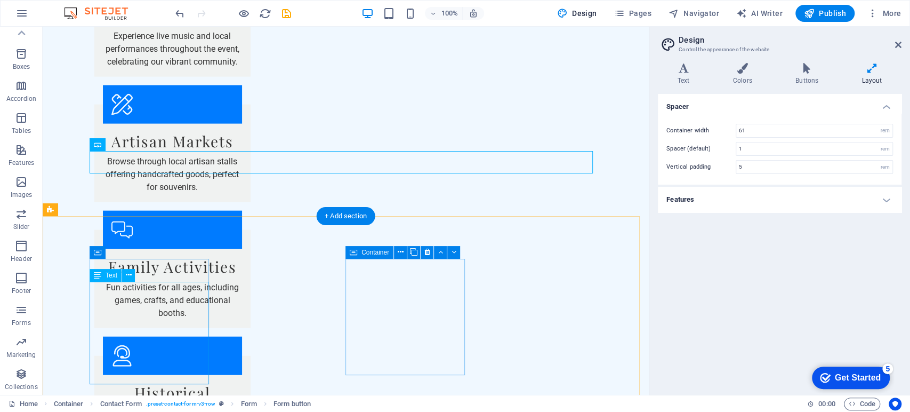
scroll to position [1618, 0]
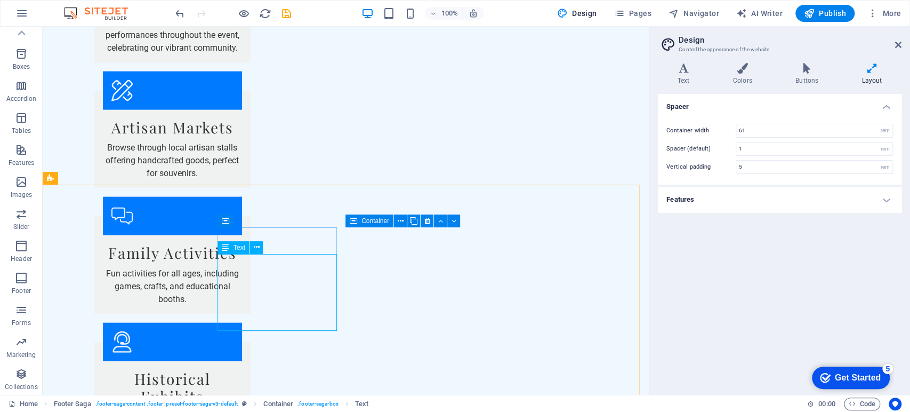
click at [239, 247] on span "Text" at bounding box center [240, 247] width 12 height 6
click at [254, 246] on icon at bounding box center [257, 247] width 6 height 11
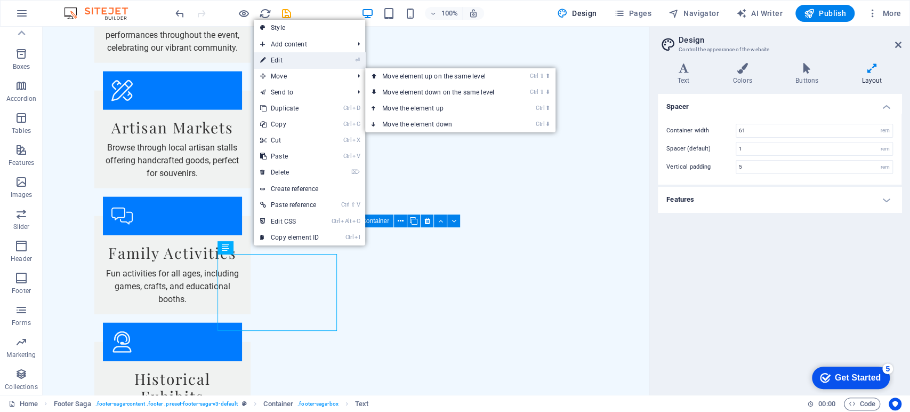
click at [284, 63] on link "⏎ Edit" at bounding box center [289, 60] width 71 height 16
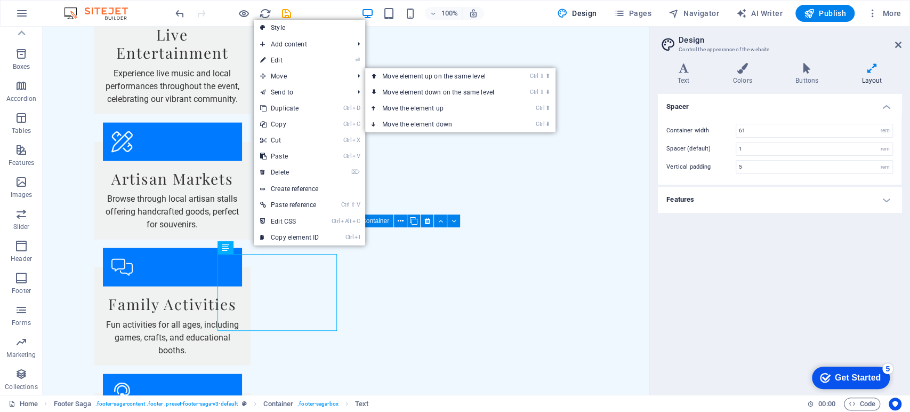
scroll to position [1604, 0]
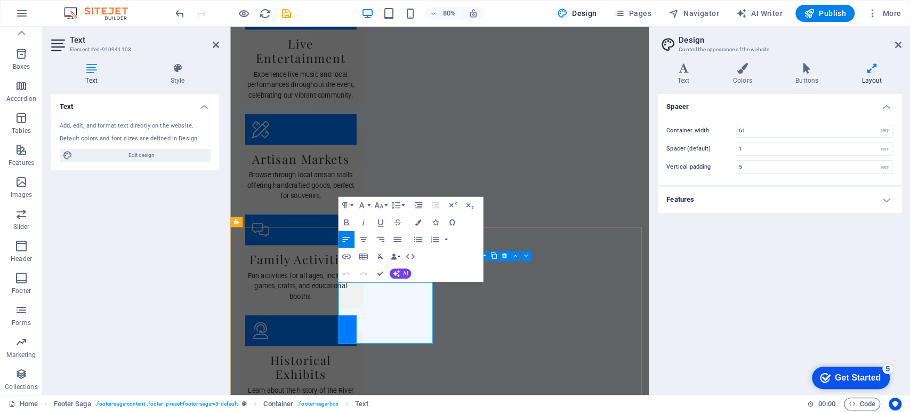
drag, startPoint x: 429, startPoint y: 350, endPoint x: 361, endPoint y: 350, distance: 67.7
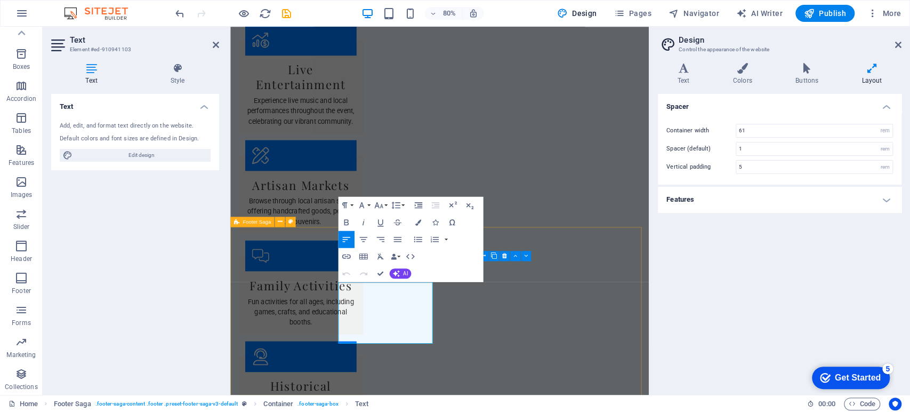
select select "footer"
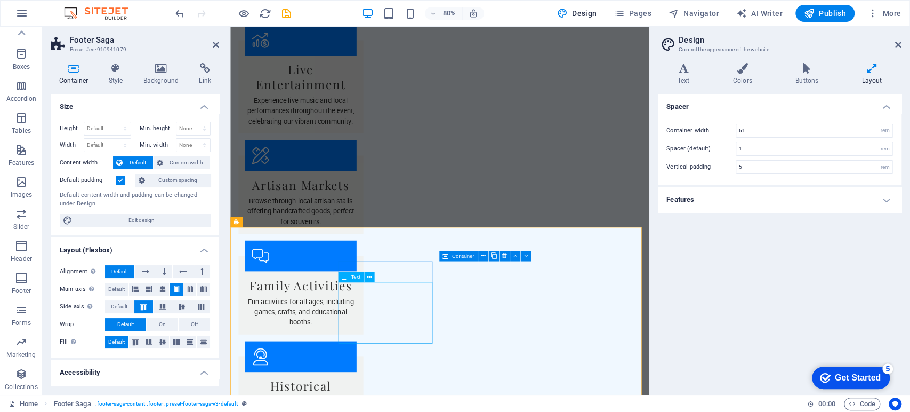
click at [372, 276] on button at bounding box center [369, 276] width 10 height 10
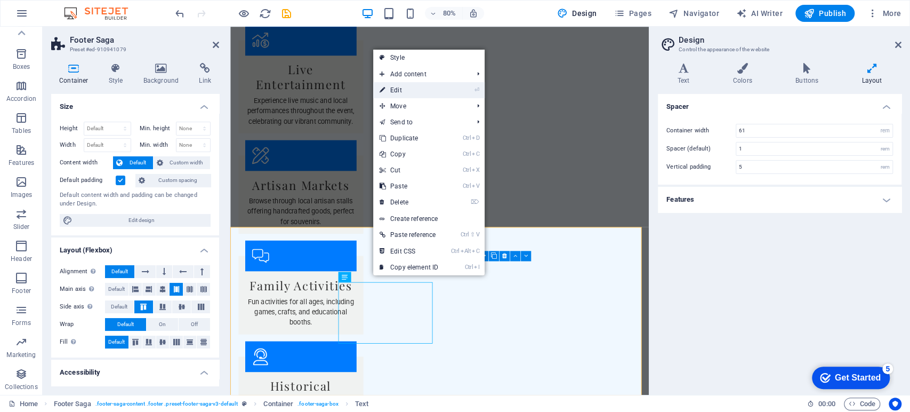
click at [391, 93] on link "⏎ Edit" at bounding box center [408, 90] width 71 height 16
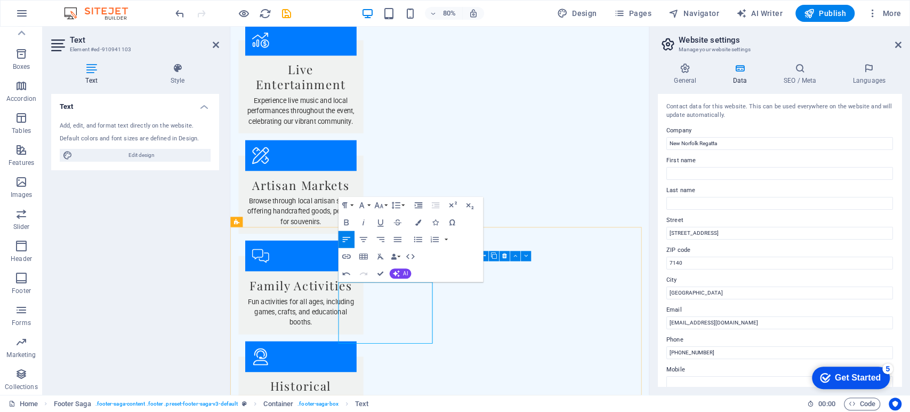
drag, startPoint x: 400, startPoint y: 391, endPoint x: 366, endPoint y: 380, distance: 35.3
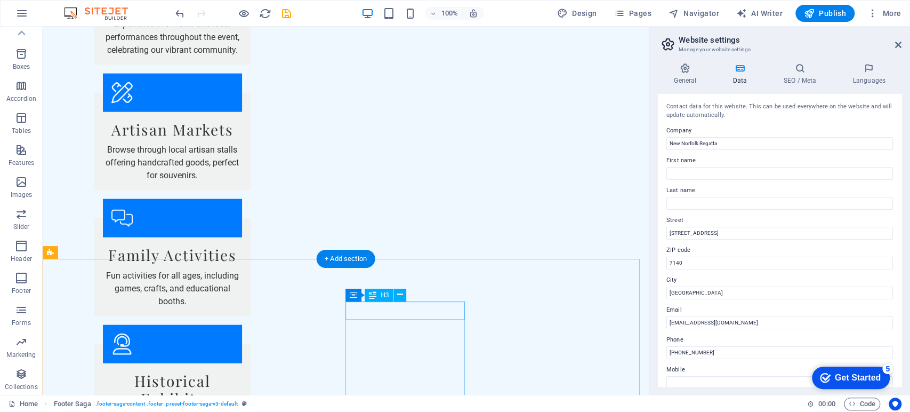
scroll to position [1618, 0]
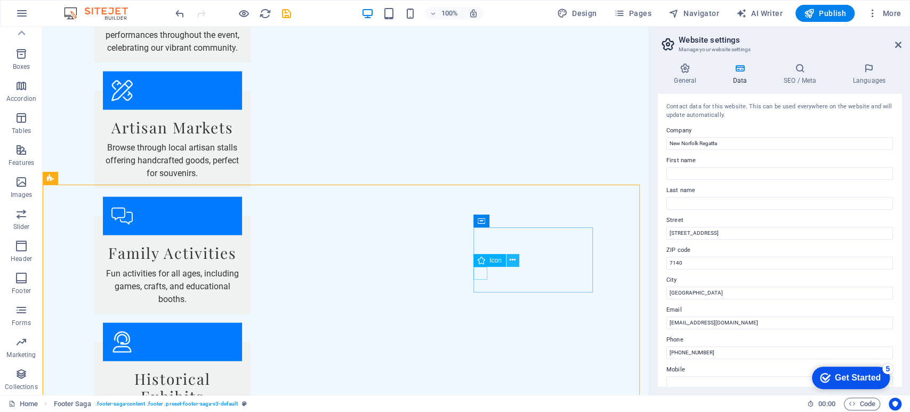
click at [513, 260] on icon at bounding box center [513, 259] width 6 height 11
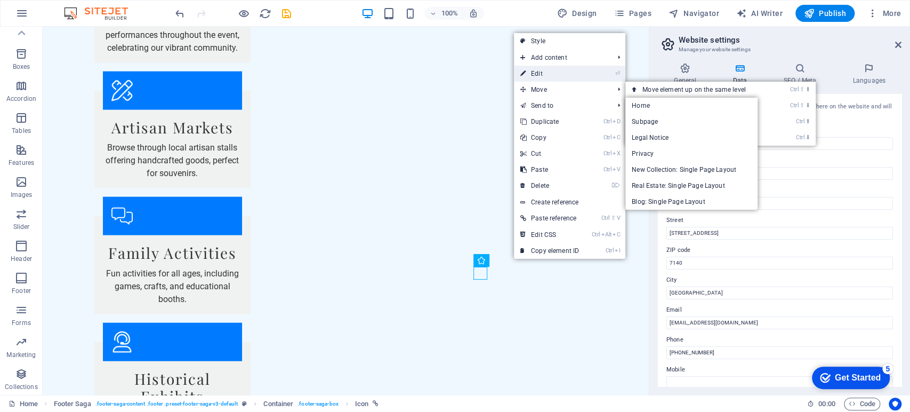
click at [541, 77] on link "⏎ Edit" at bounding box center [549, 74] width 71 height 16
select select "xMidYMid"
select select "px"
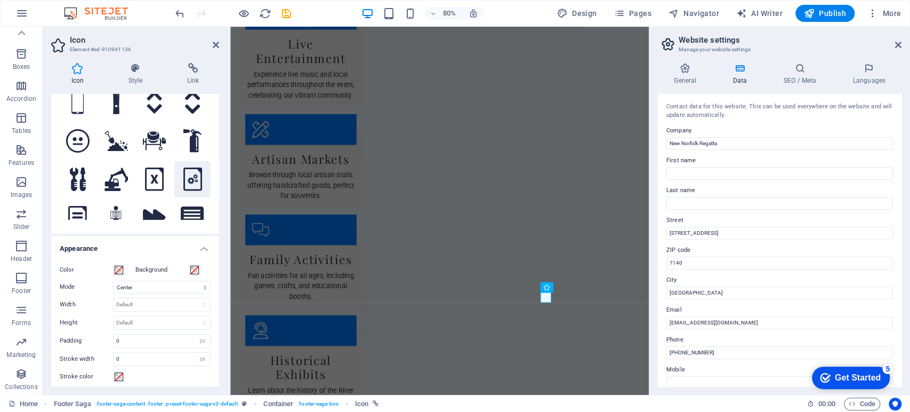
scroll to position [89, 0]
click at [192, 77] on h4 "Link" at bounding box center [193, 74] width 52 height 22
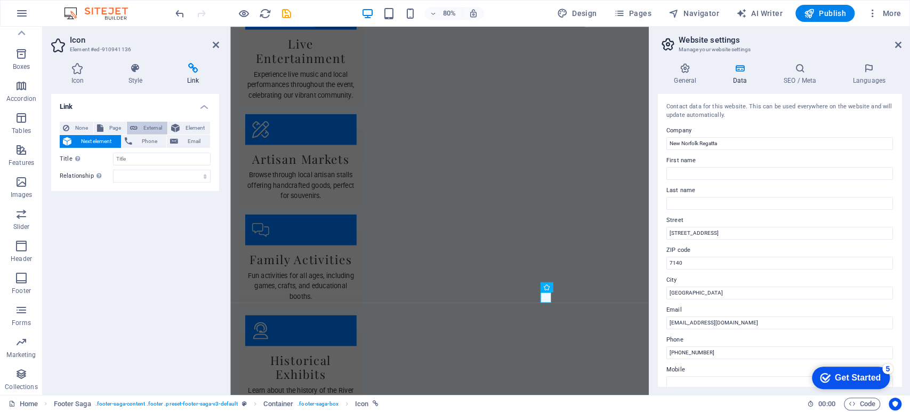
click at [154, 124] on span "External" at bounding box center [152, 128] width 23 height 13
select select "blank"
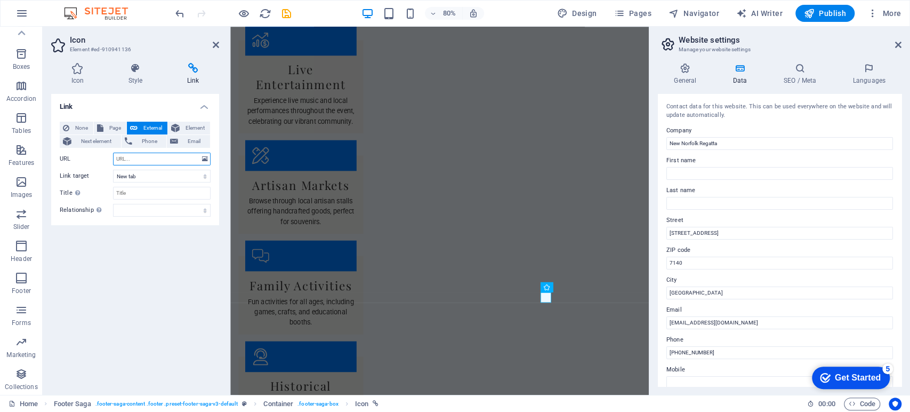
paste input "[URL][DOMAIN_NAME]"
type input "[URL][DOMAIN_NAME]"
click at [145, 261] on div "Link None Page External Element Next element Phone Email Page Home Subpage Lega…" at bounding box center [135, 240] width 168 height 292
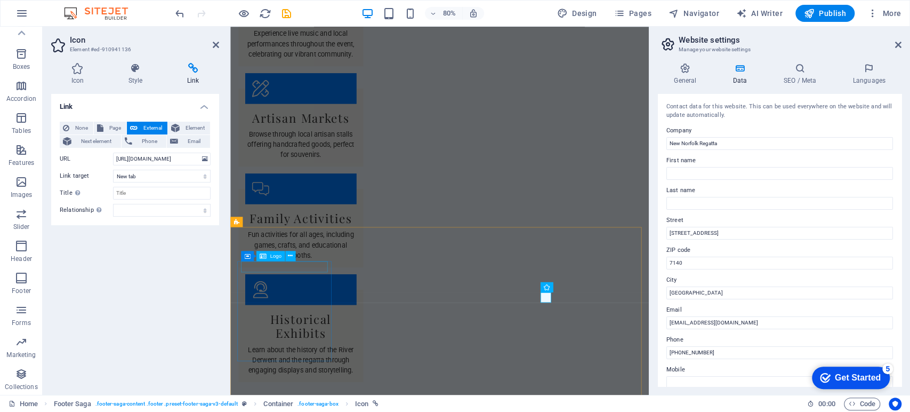
scroll to position [1618, 0]
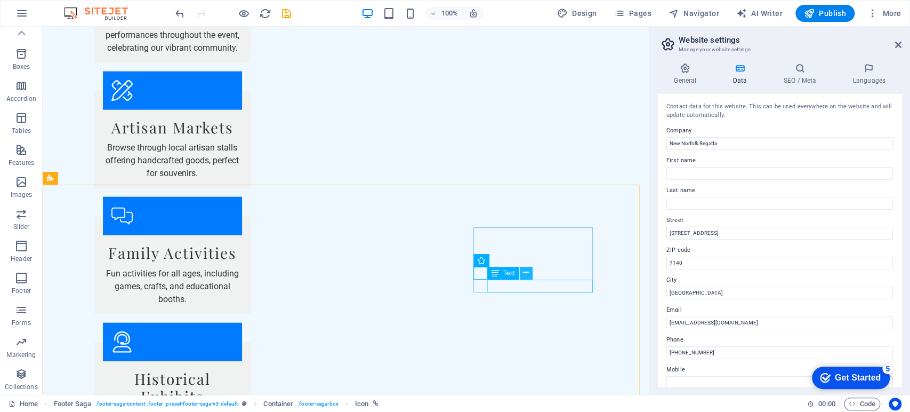
click at [527, 273] on icon at bounding box center [526, 272] width 6 height 11
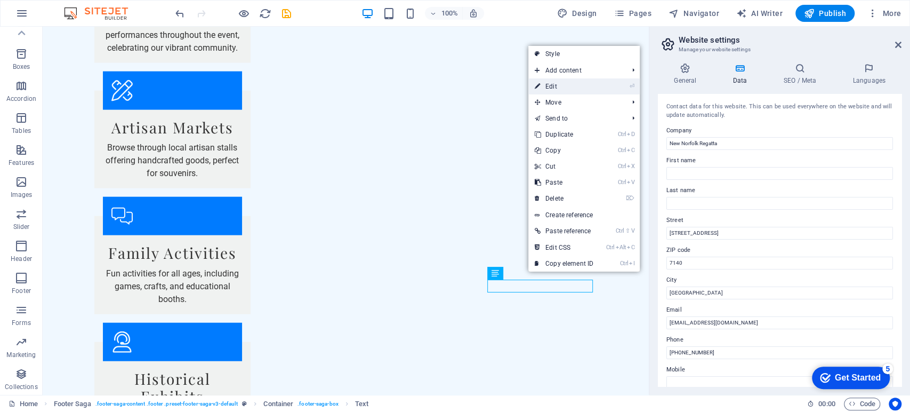
click at [549, 88] on link "⏎ Edit" at bounding box center [564, 86] width 71 height 16
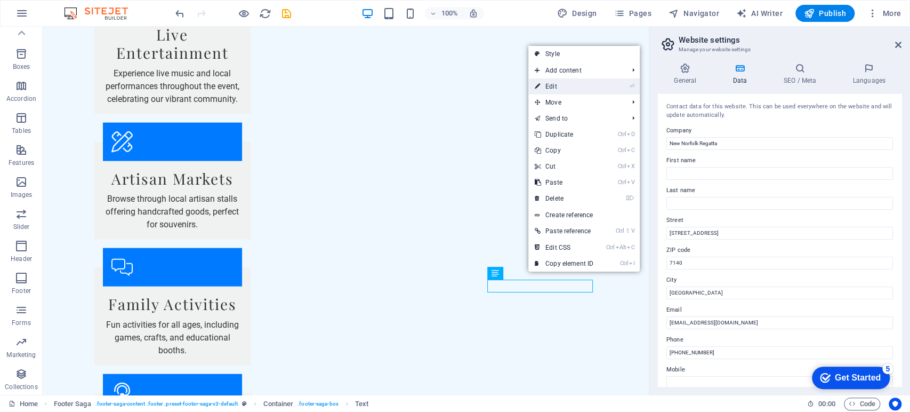
scroll to position [1604, 0]
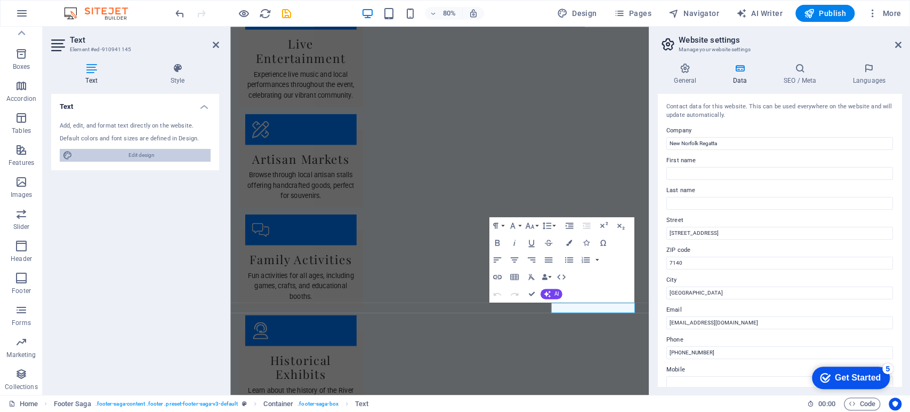
click at [163, 156] on span "Edit design" at bounding box center [142, 155] width 132 height 13
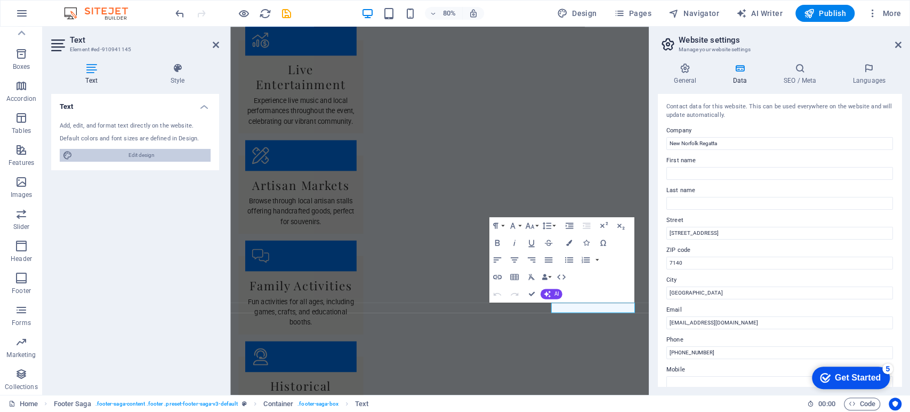
select select "px"
select select "200"
select select "px"
select select "ease-in-out"
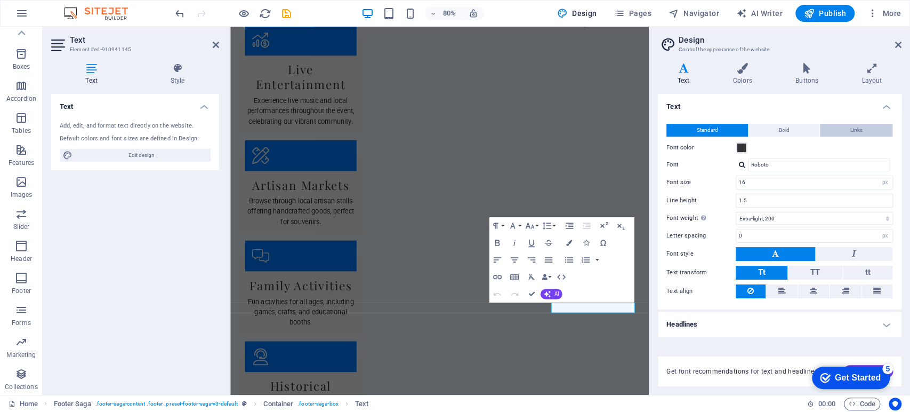
click at [857, 132] on span "Links" at bounding box center [857, 130] width 12 height 13
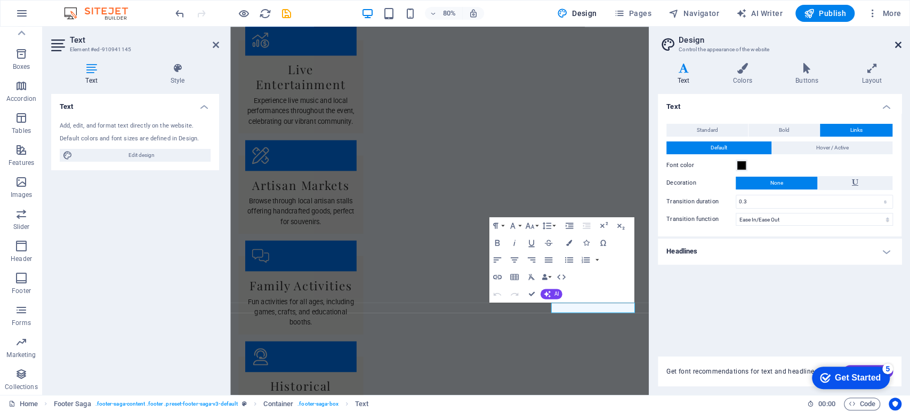
click at [900, 43] on icon at bounding box center [898, 45] width 6 height 9
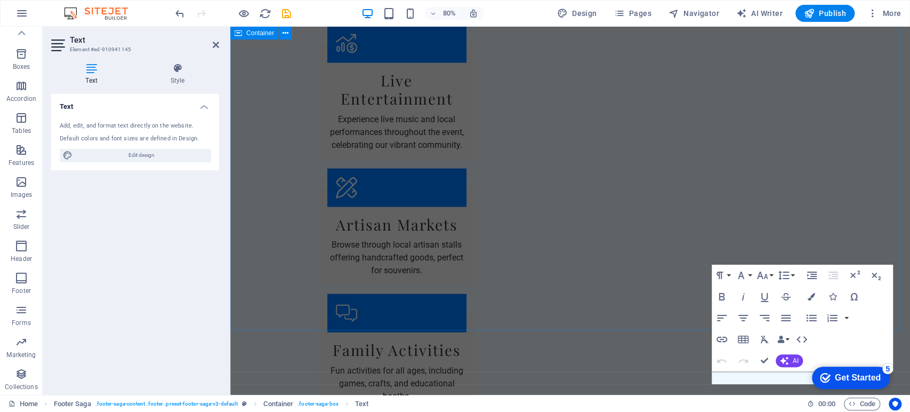
scroll to position [1526, 0]
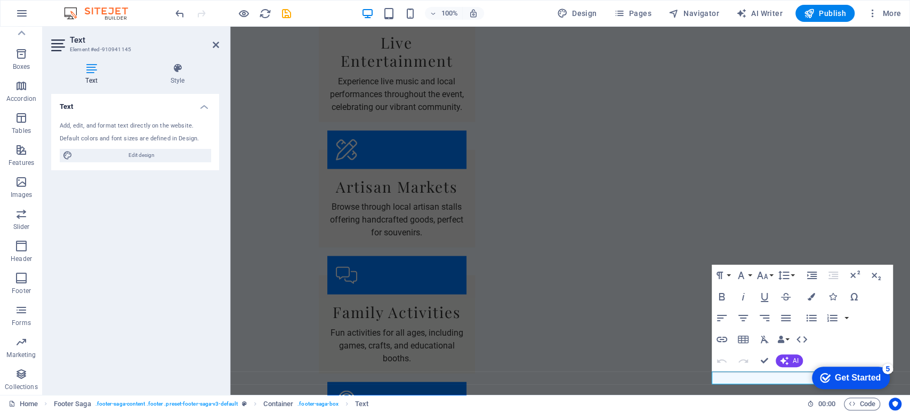
click at [214, 49] on link at bounding box center [216, 45] width 6 height 9
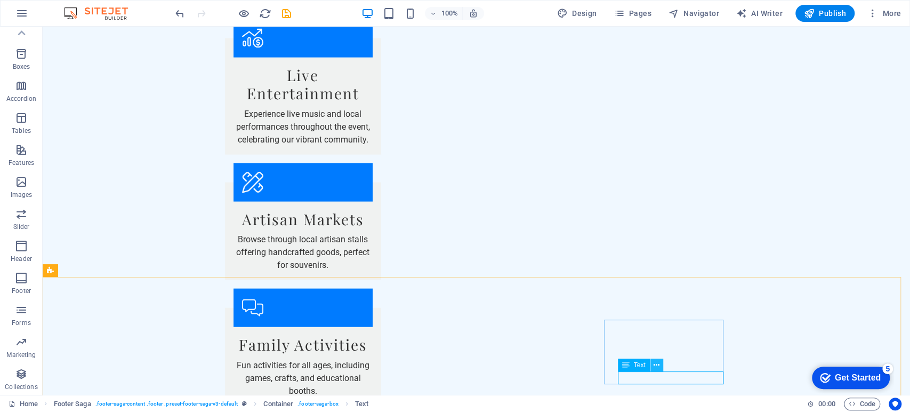
click at [656, 362] on icon at bounding box center [657, 364] width 6 height 11
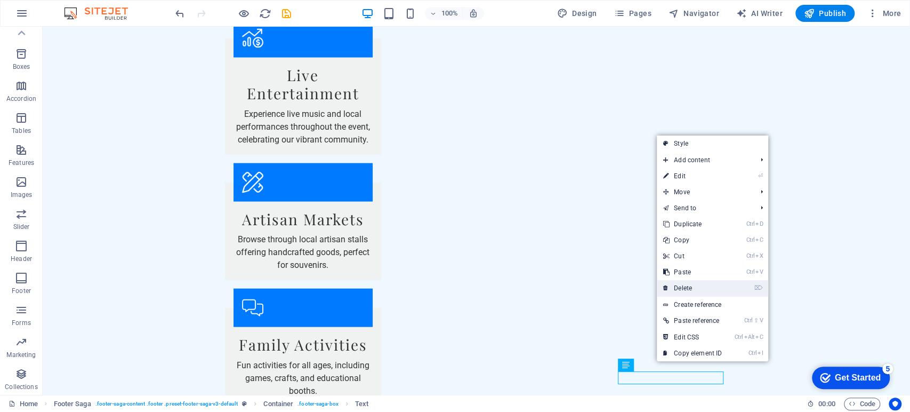
click at [678, 289] on link "⌦ Delete" at bounding box center [692, 288] width 71 height 16
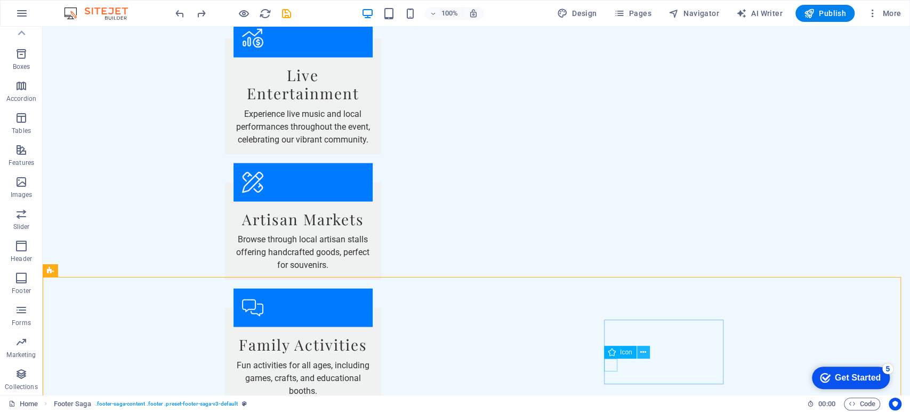
click at [641, 349] on icon at bounding box center [644, 352] width 6 height 11
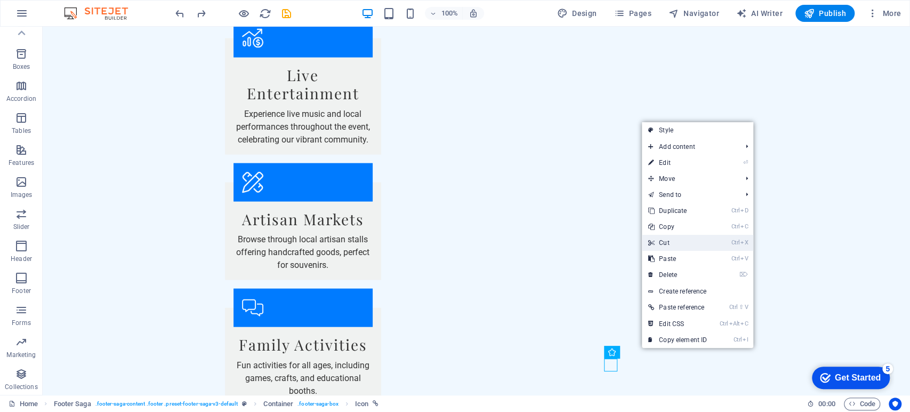
click at [661, 242] on link "Ctrl X Cut" at bounding box center [677, 243] width 71 height 16
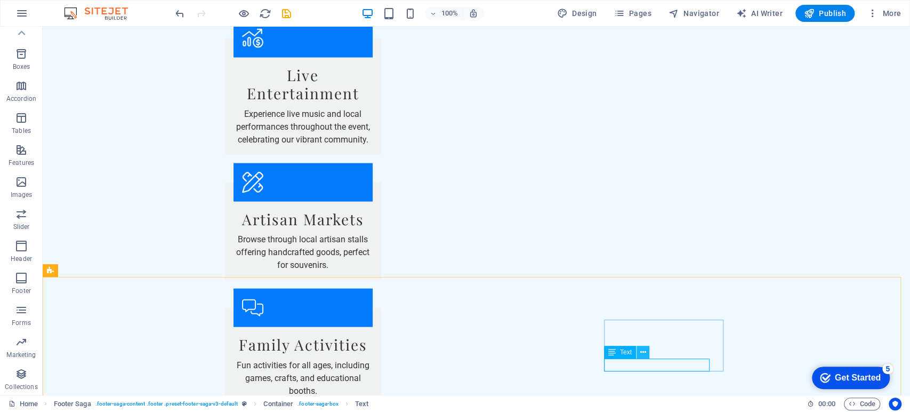
click at [642, 351] on icon at bounding box center [643, 352] width 6 height 11
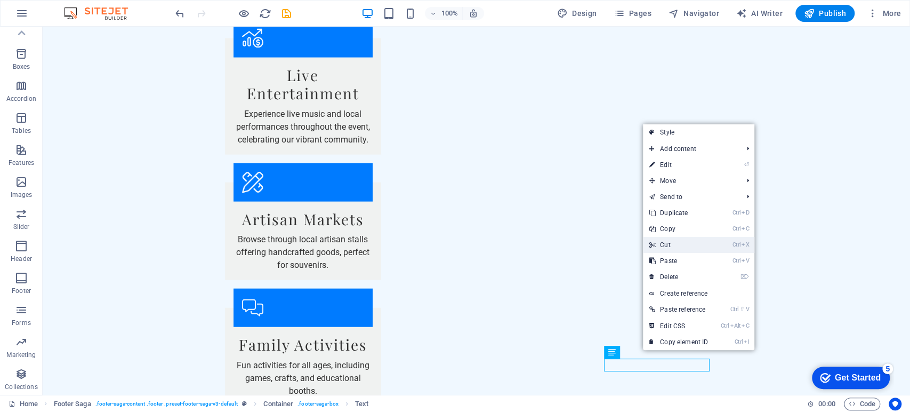
click at [674, 244] on link "Ctrl X Cut" at bounding box center [678, 245] width 71 height 16
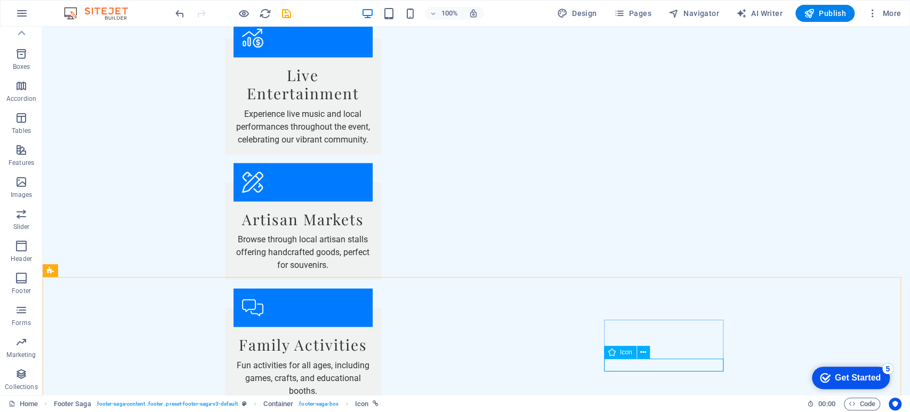
click at [620, 353] on span "Icon" at bounding box center [626, 352] width 12 height 6
click at [645, 349] on icon at bounding box center [644, 352] width 6 height 11
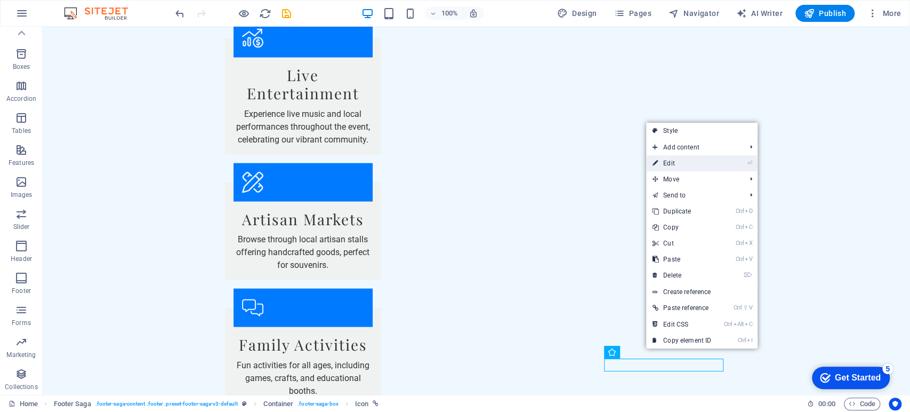
click at [674, 165] on link "⏎ Edit" at bounding box center [681, 163] width 71 height 16
select select "xMidYMid"
select select "px"
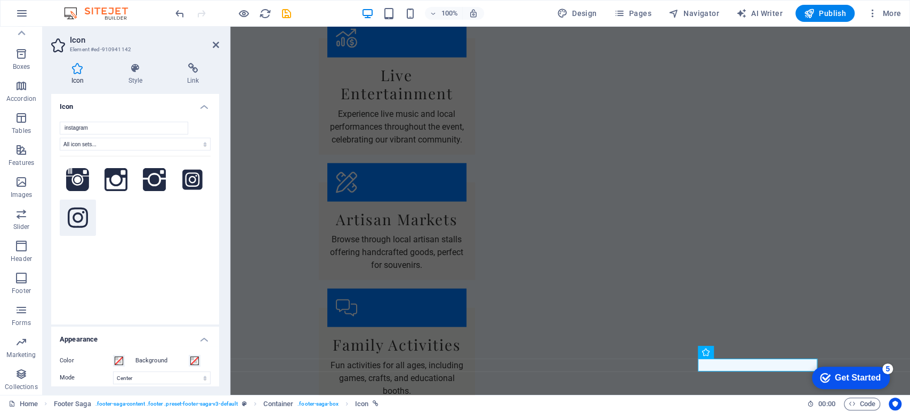
type input "instagram"
click at [76, 217] on icon at bounding box center [78, 217] width 20 height 23
click at [194, 181] on icon at bounding box center [192, 179] width 20 height 23
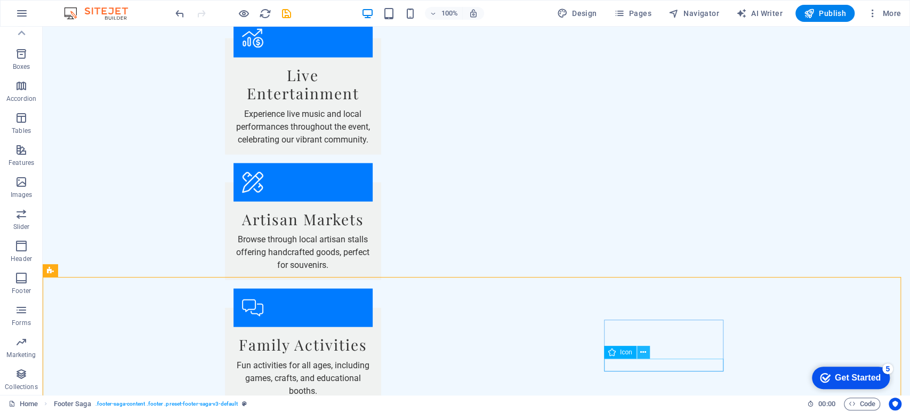
click at [643, 352] on icon at bounding box center [644, 352] width 6 height 11
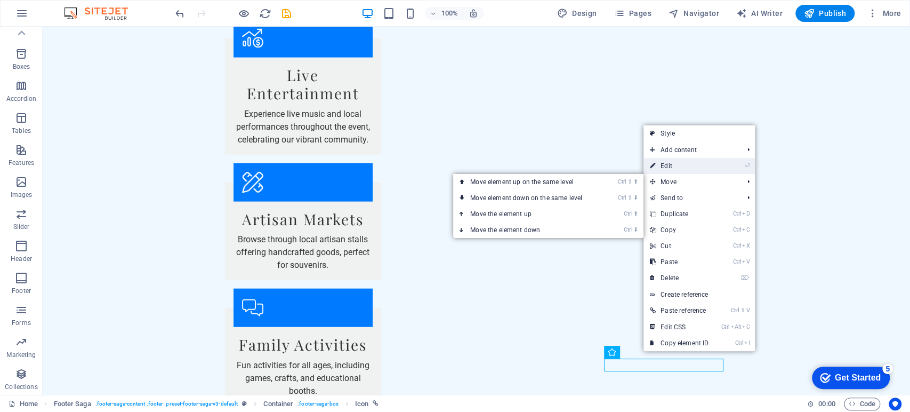
click at [676, 167] on link "⏎ Edit" at bounding box center [679, 166] width 71 height 16
select select "xMidYMid"
select select "px"
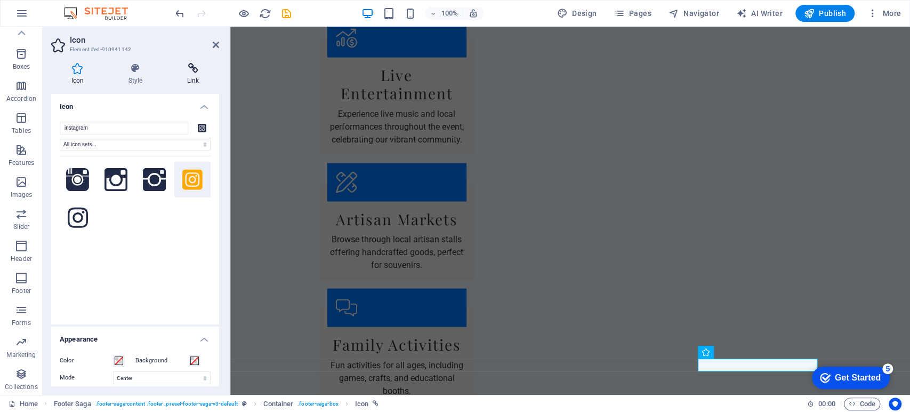
click at [187, 76] on h4 "Link" at bounding box center [193, 74] width 52 height 22
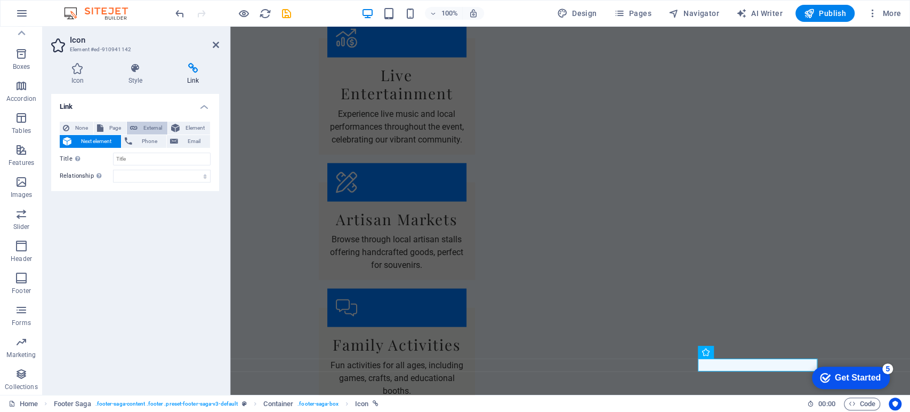
click at [153, 129] on span "External" at bounding box center [152, 128] width 23 height 13
select select "blank"
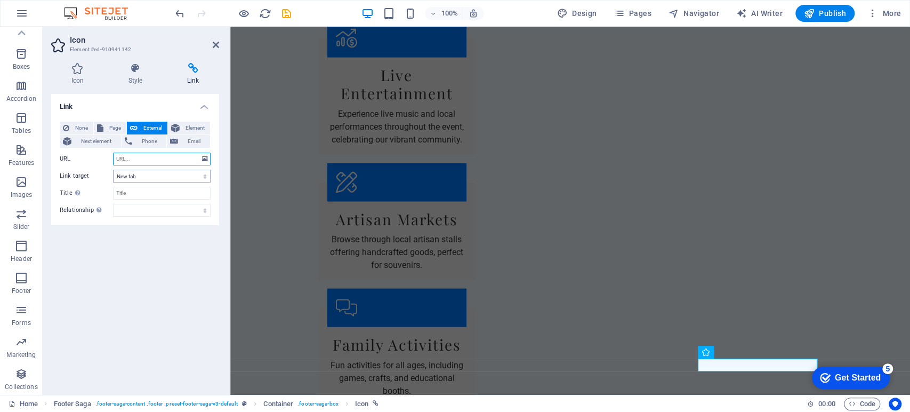
paste input "[URL][DOMAIN_NAME]"
type input "[URL][DOMAIN_NAME]"
click at [81, 84] on h4 "Icon" at bounding box center [79, 74] width 57 height 22
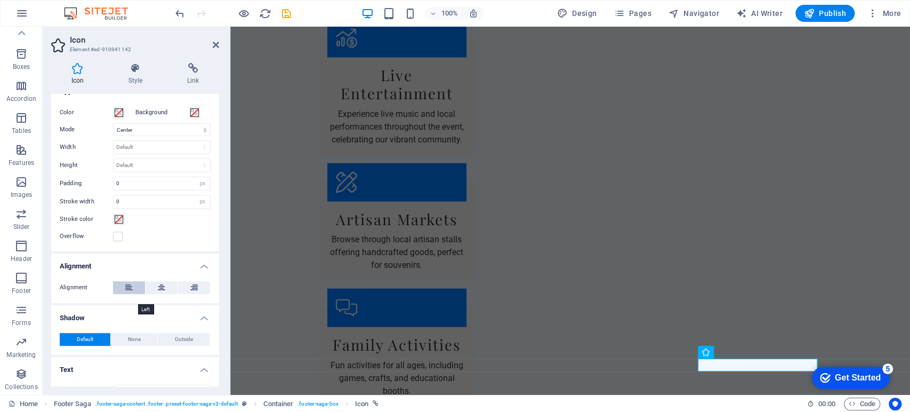
scroll to position [267, 0]
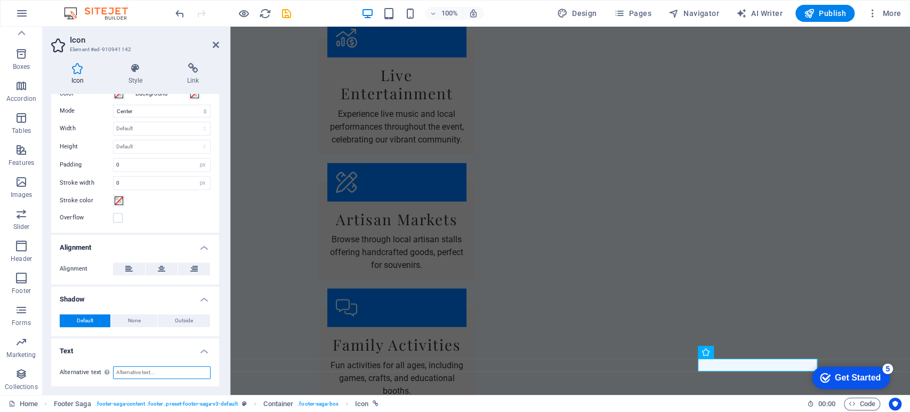
click at [137, 371] on input "Alternative text The alternative text is used by devices that cannot display im…" at bounding box center [162, 372] width 98 height 13
type input "I"
type input "Instagram"
click at [214, 45] on icon at bounding box center [216, 45] width 6 height 9
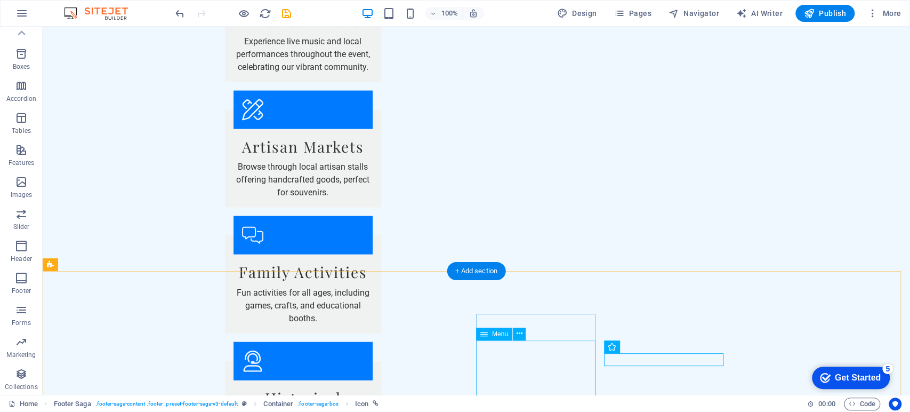
scroll to position [1618, 0]
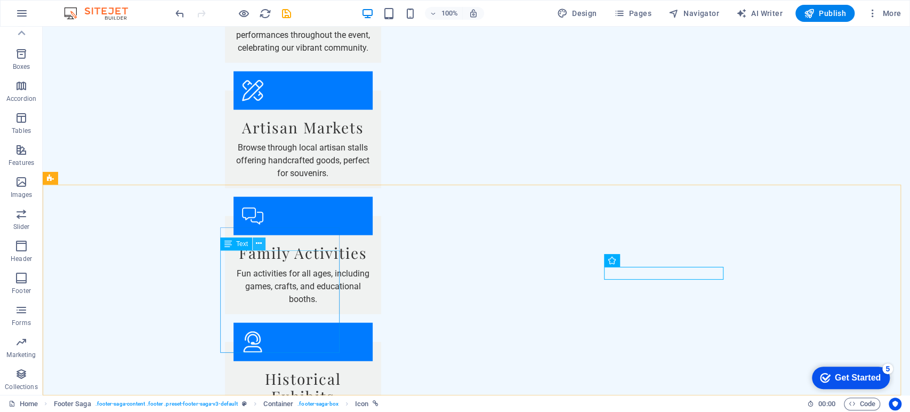
click at [256, 243] on icon at bounding box center [259, 243] width 6 height 11
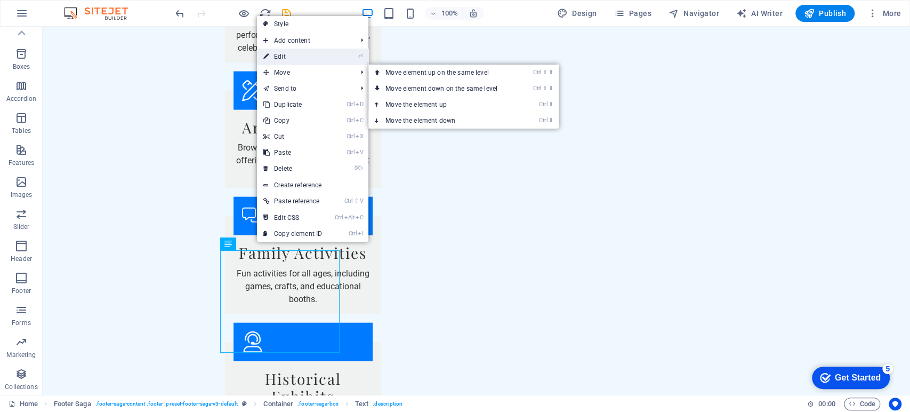
click at [286, 59] on link "⏎ Edit" at bounding box center [292, 57] width 71 height 16
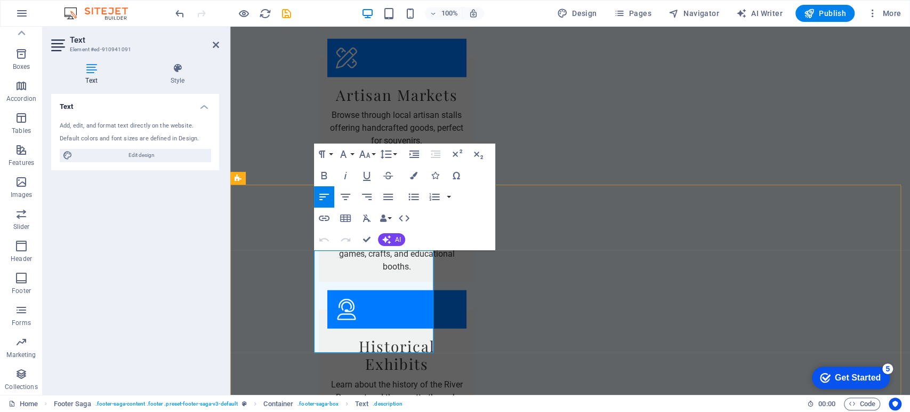
drag, startPoint x: 350, startPoint y: 293, endPoint x: 452, endPoint y: 348, distance: 115.7
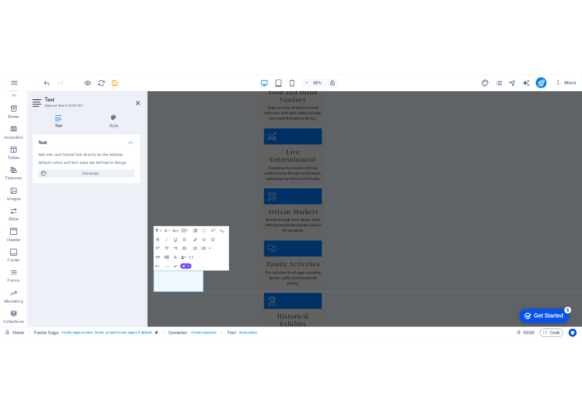
scroll to position [1579, 0]
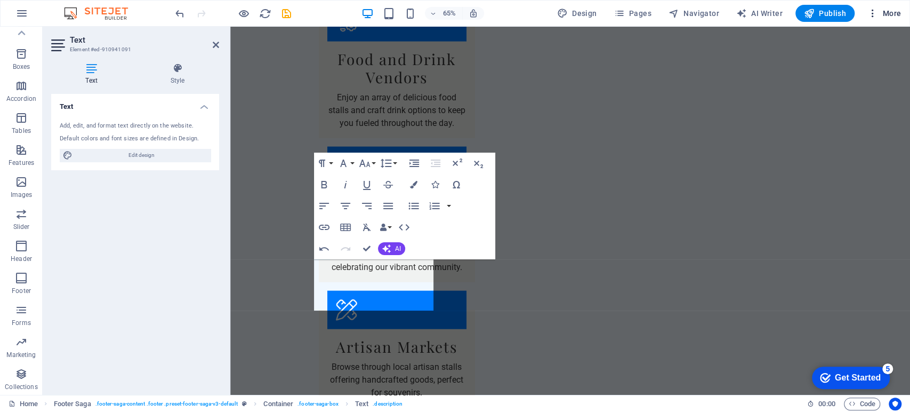
scroll to position [1608, 0]
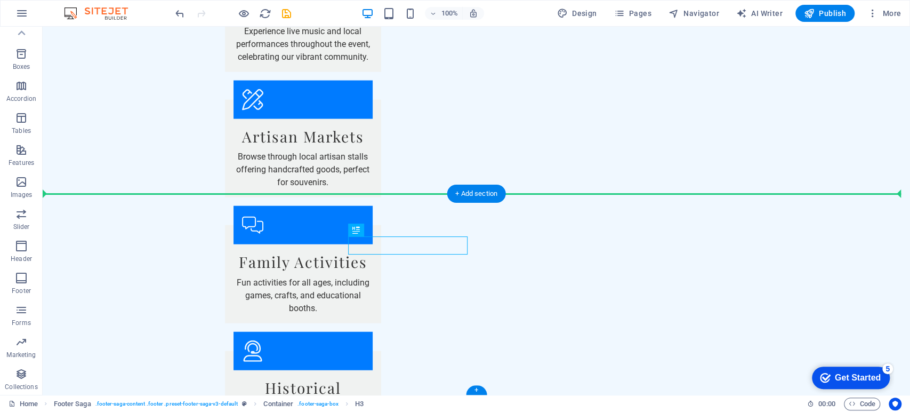
drag, startPoint x: 430, startPoint y: 249, endPoint x: 411, endPoint y: 235, distance: 23.7
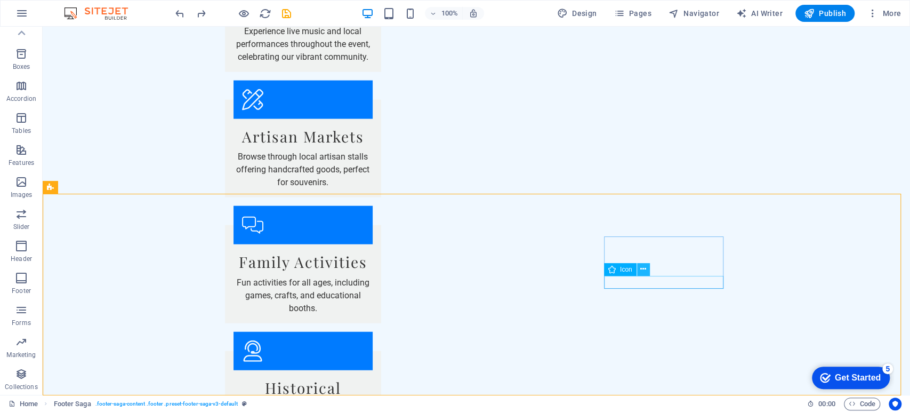
click at [641, 268] on icon at bounding box center [644, 268] width 6 height 11
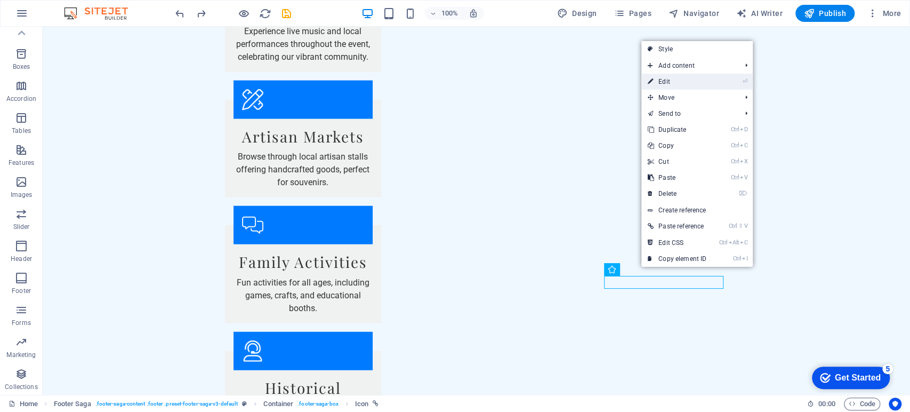
click at [669, 83] on link "⏎ Edit" at bounding box center [677, 82] width 71 height 16
select select "xMidYMid"
select select "px"
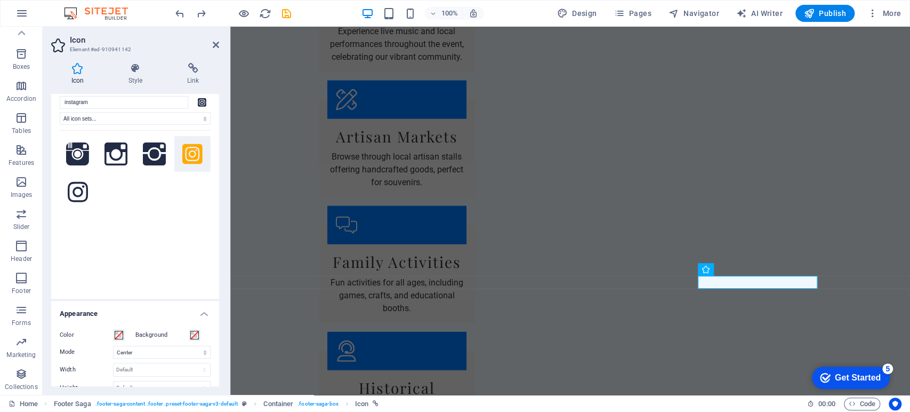
scroll to position [0, 0]
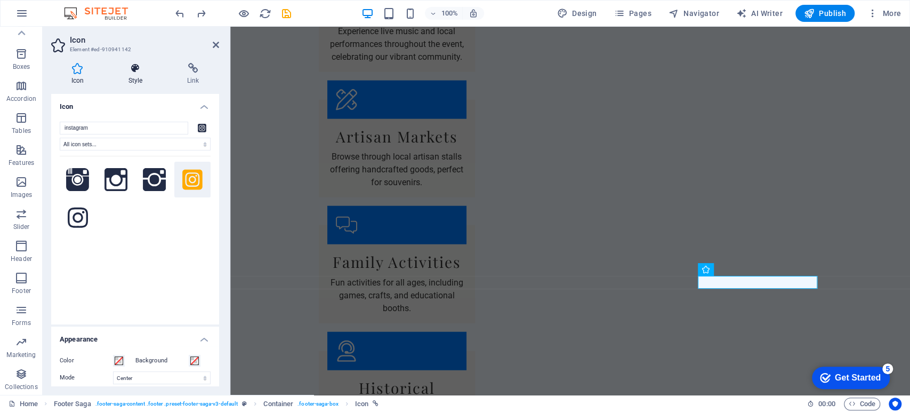
click at [147, 82] on h4 "Style" at bounding box center [137, 74] width 59 height 22
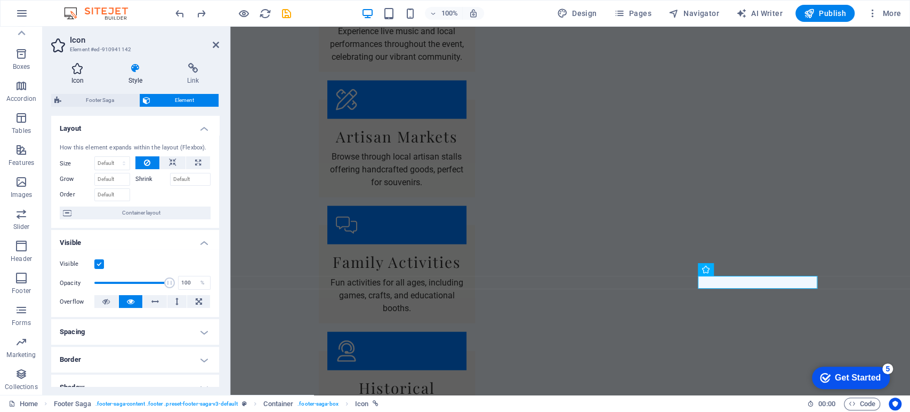
click at [79, 79] on h4 "Icon" at bounding box center [79, 74] width 57 height 22
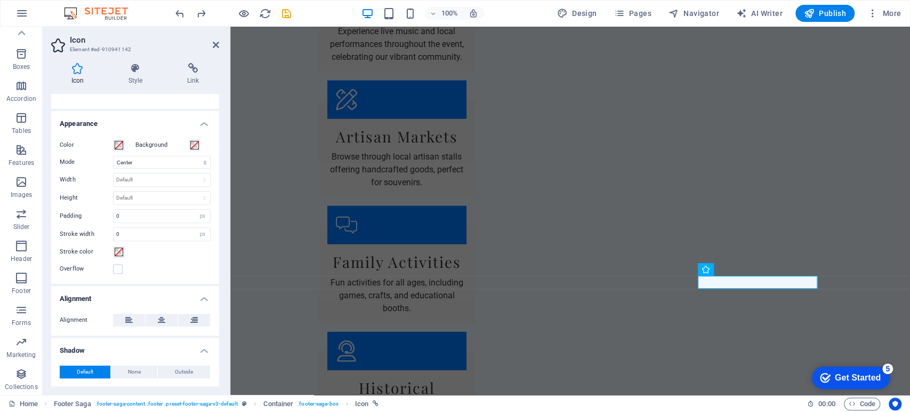
scroll to position [207, 0]
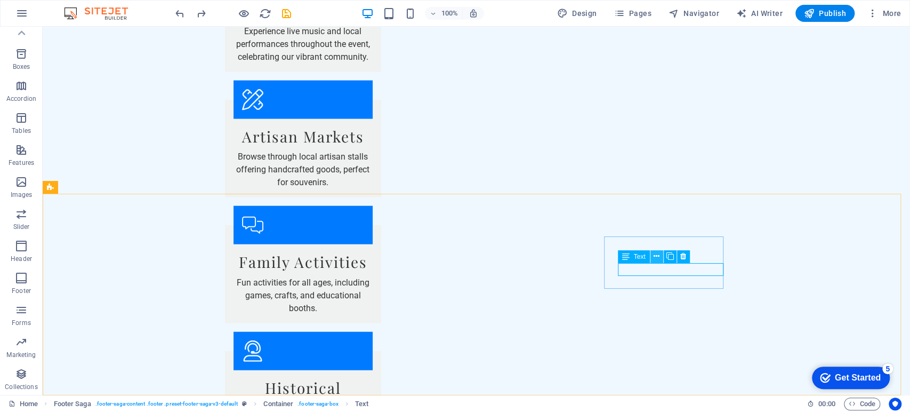
click at [656, 256] on icon at bounding box center [657, 256] width 6 height 11
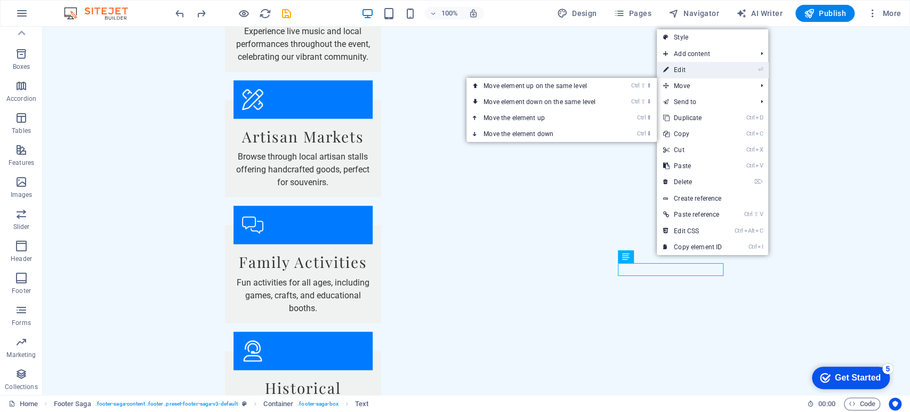
click at [683, 71] on link "⏎ Edit" at bounding box center [692, 70] width 71 height 16
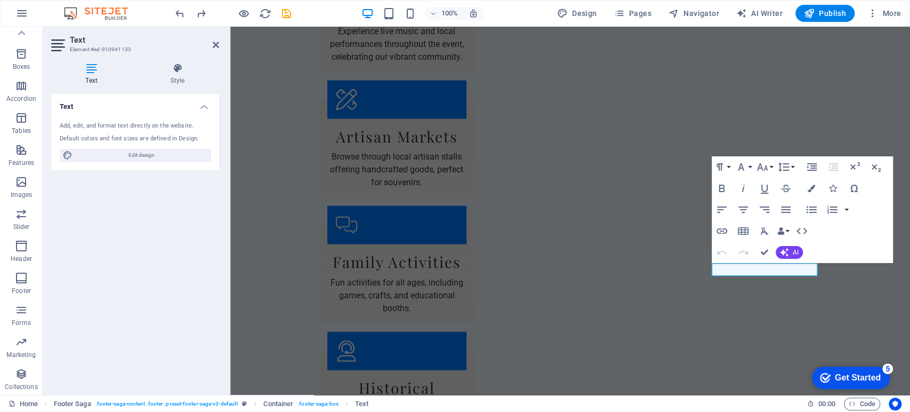
click at [90, 70] on icon at bounding box center [91, 68] width 81 height 11
click at [133, 158] on span "Edit design" at bounding box center [142, 155] width 132 height 13
select select "ease-in-out"
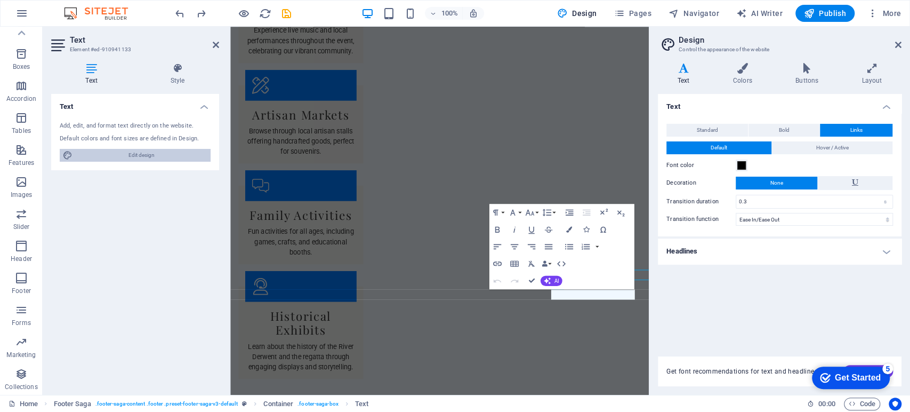
scroll to position [1595, 0]
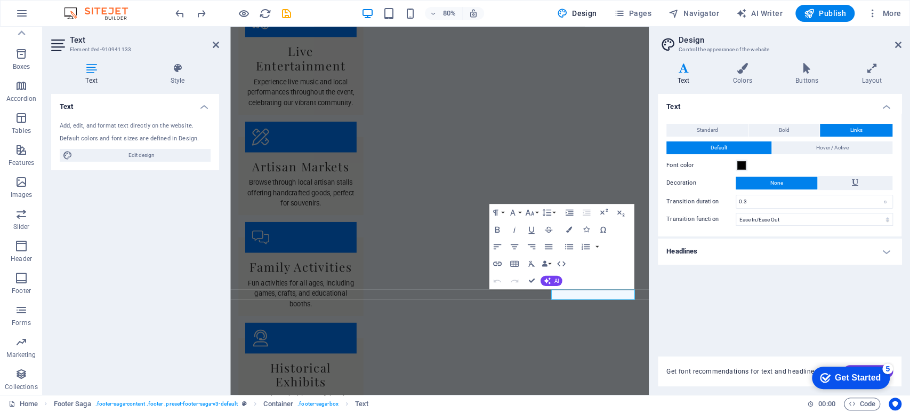
click at [886, 253] on h4 "Headlines" at bounding box center [780, 251] width 244 height 26
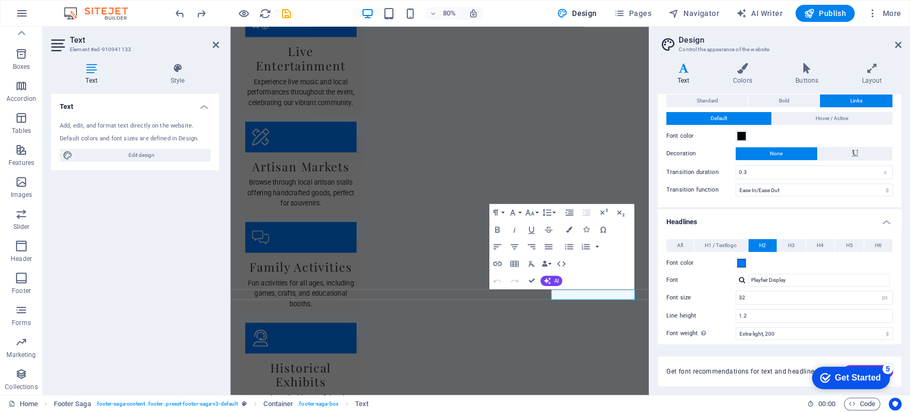
scroll to position [145, 0]
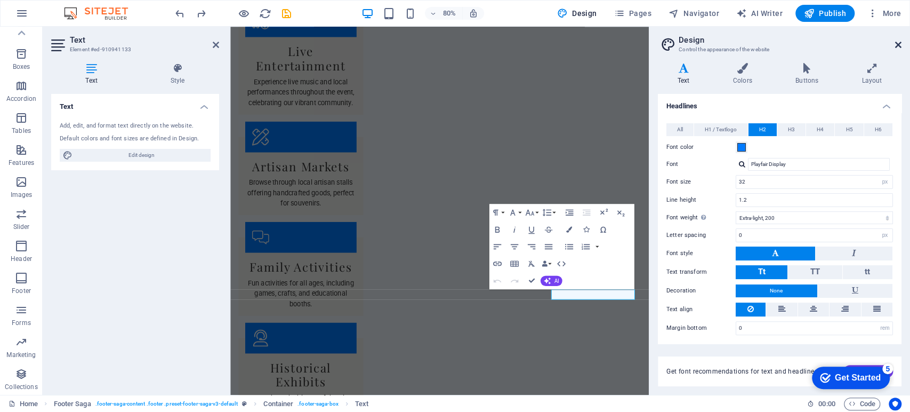
click at [900, 42] on icon at bounding box center [898, 45] width 6 height 9
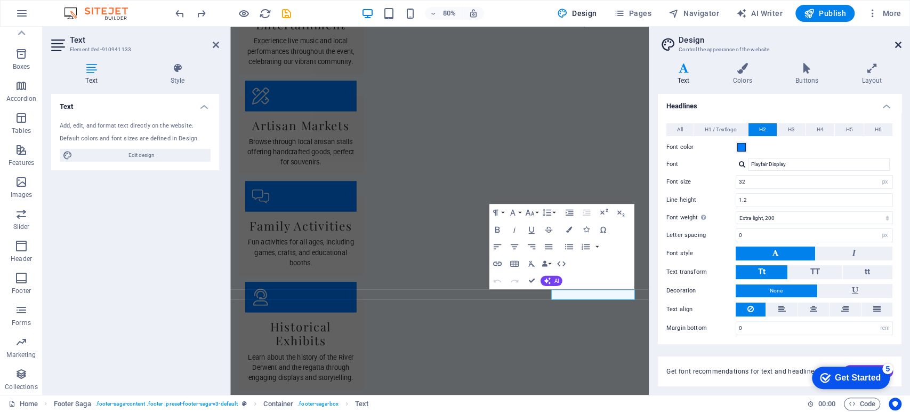
scroll to position [1608, 0]
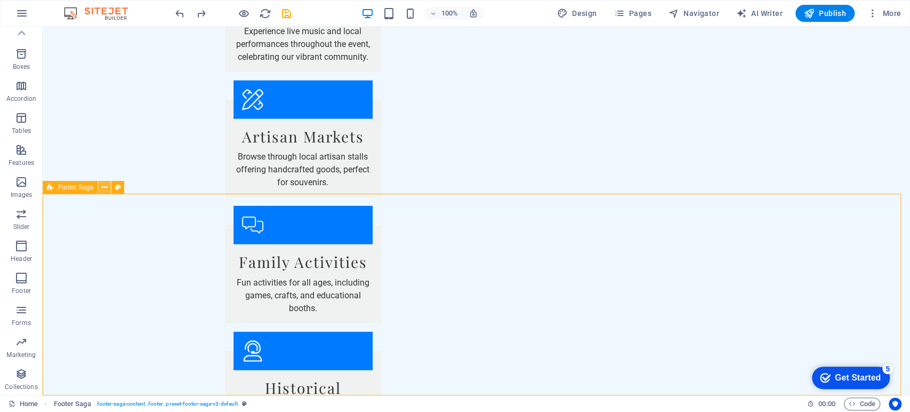
click at [102, 187] on icon at bounding box center [105, 187] width 6 height 11
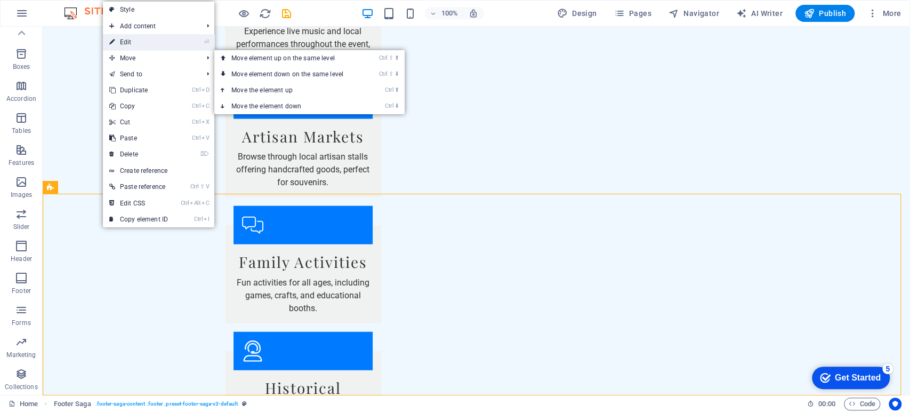
click at [145, 43] on link "⏎ Edit" at bounding box center [138, 42] width 71 height 16
select select "footer"
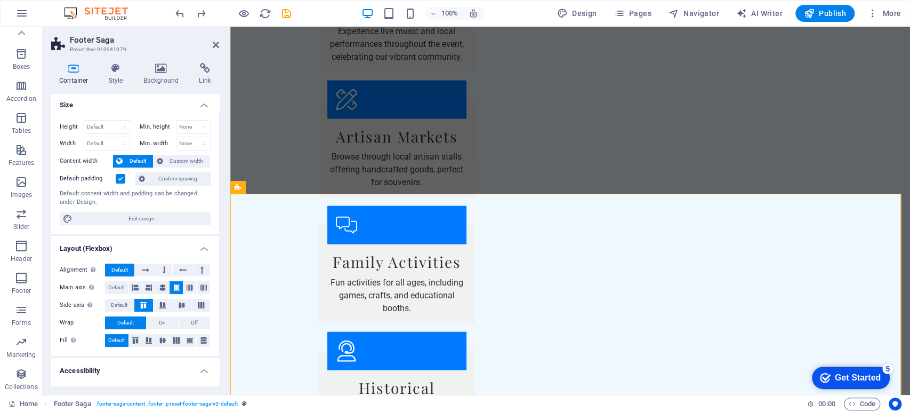
scroll to position [0, 0]
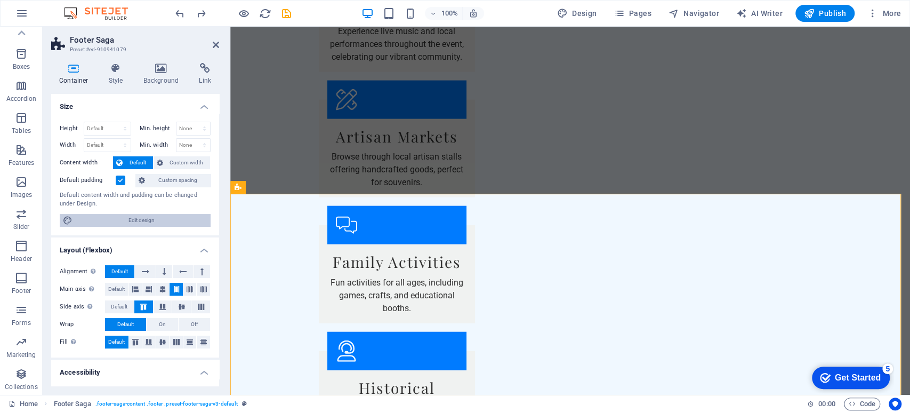
click at [163, 223] on span "Edit design" at bounding box center [142, 220] width 132 height 13
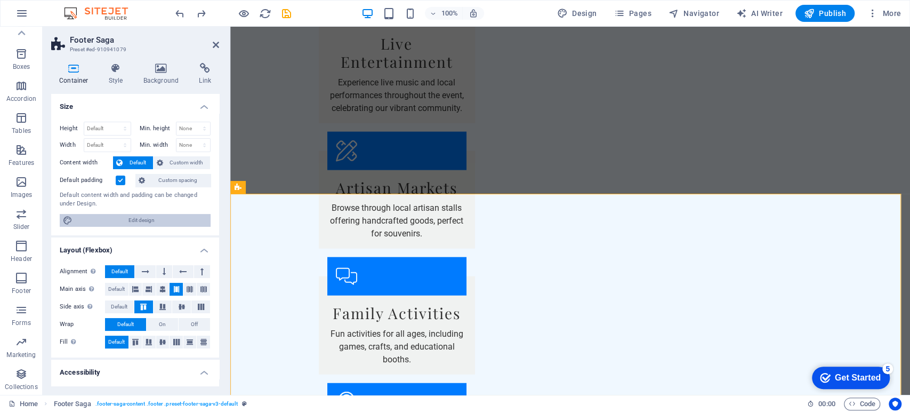
scroll to position [1595, 0]
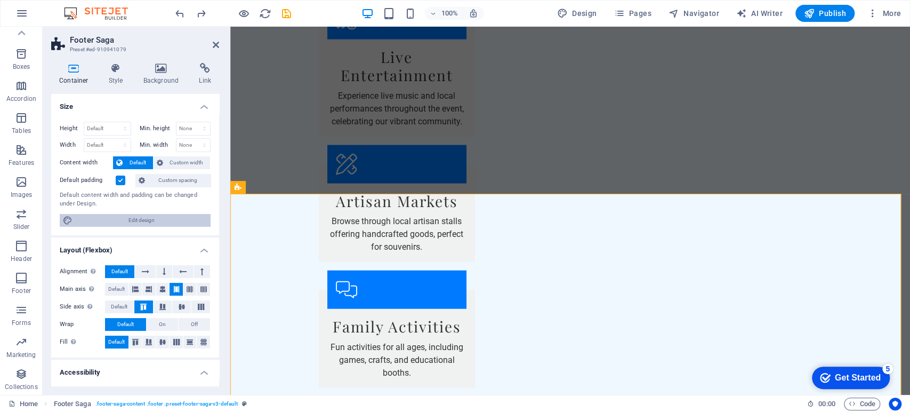
select select "rem"
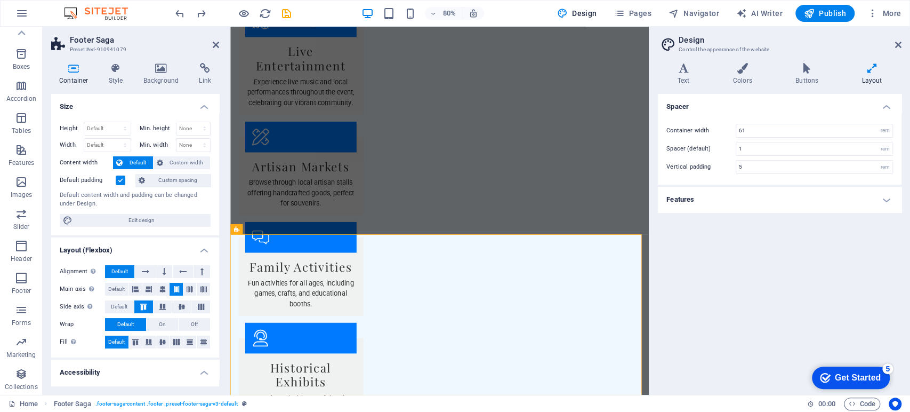
click at [903, 45] on aside "Design Control the appearance of the website Variants Text Colors Buttons Layou…" at bounding box center [779, 211] width 261 height 368
click at [895, 46] on icon at bounding box center [898, 45] width 6 height 9
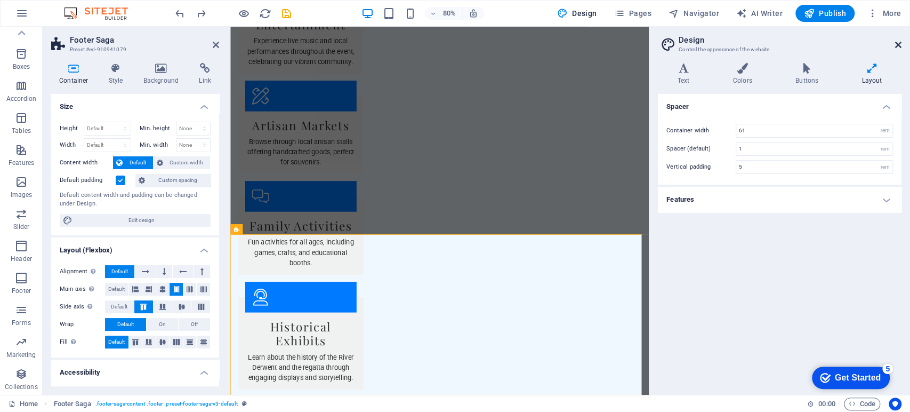
scroll to position [1608, 0]
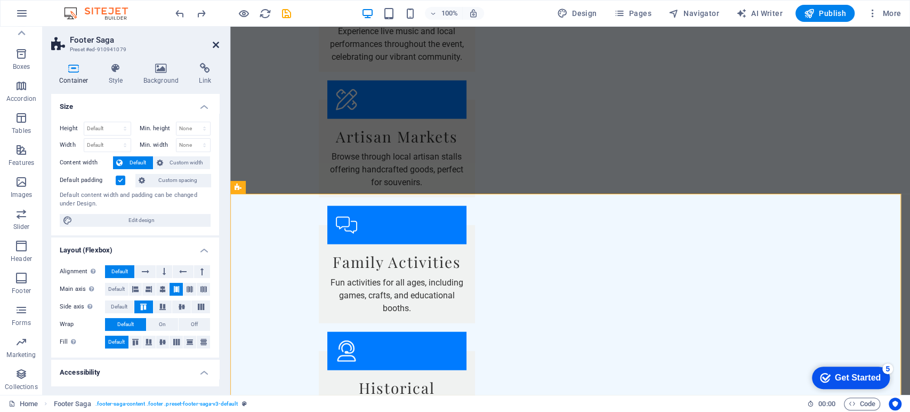
click at [216, 44] on icon at bounding box center [216, 45] width 6 height 9
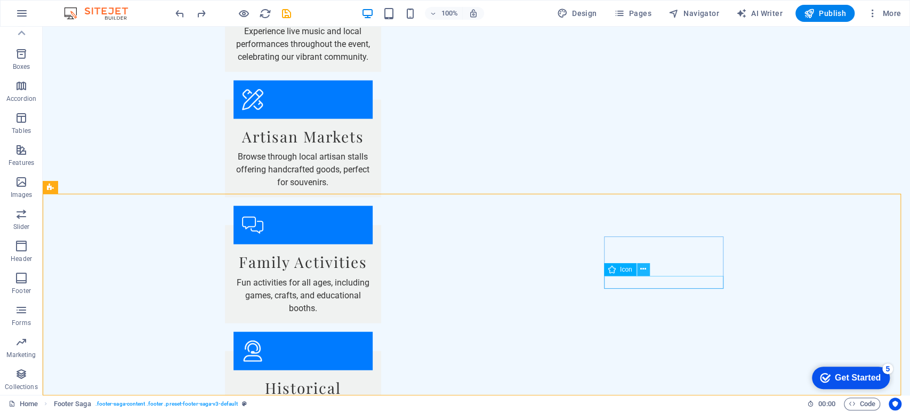
click at [643, 267] on icon at bounding box center [644, 268] width 6 height 11
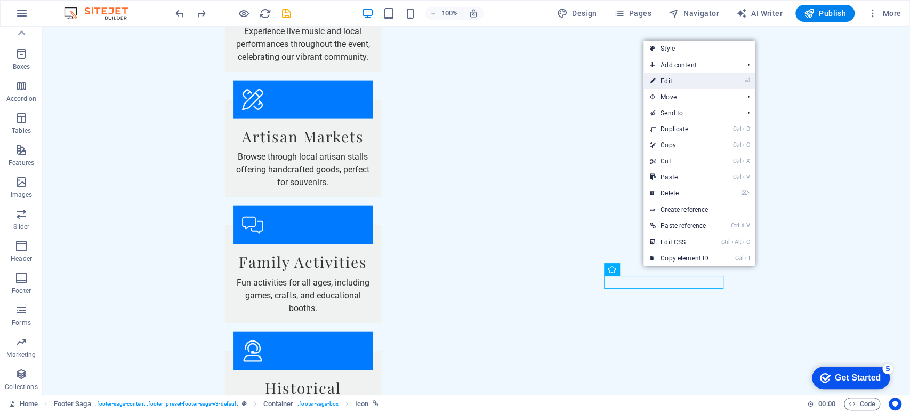
click at [679, 80] on link "⏎ Edit" at bounding box center [679, 81] width 71 height 16
select select "xMidYMid"
select select "px"
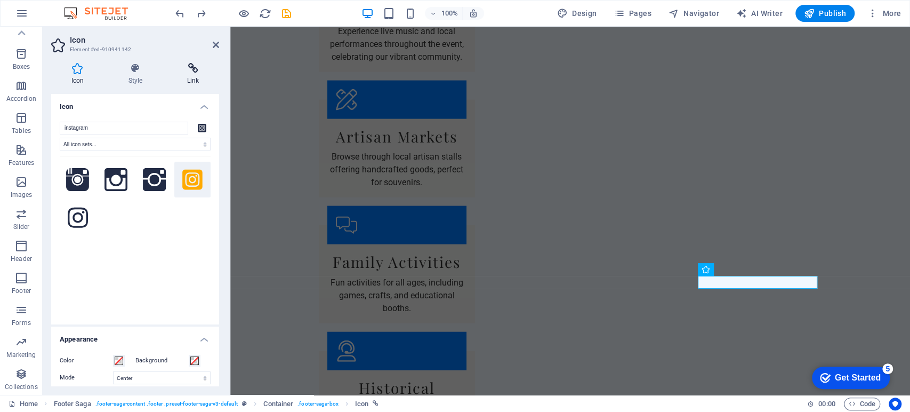
click at [191, 79] on h4 "Link" at bounding box center [193, 74] width 52 height 22
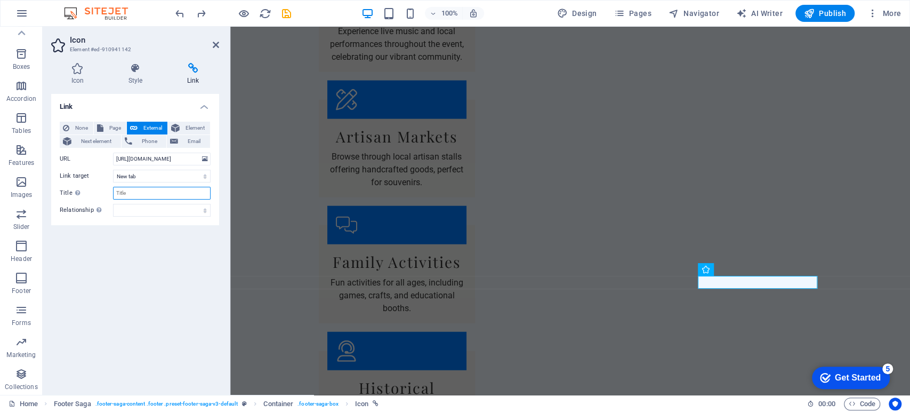
click at [135, 195] on input "Title Additional link description, should not be the same as the link text. The…" at bounding box center [162, 193] width 98 height 13
type input "Instagram"
click at [213, 45] on icon at bounding box center [216, 45] width 6 height 9
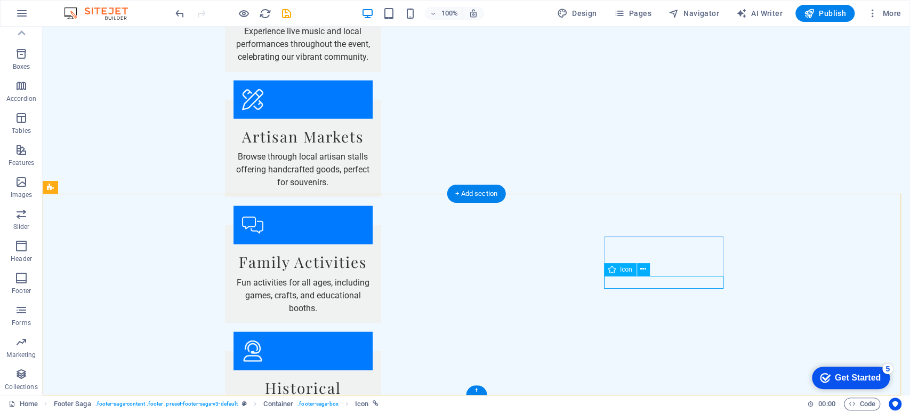
click at [641, 269] on icon at bounding box center [644, 268] width 6 height 11
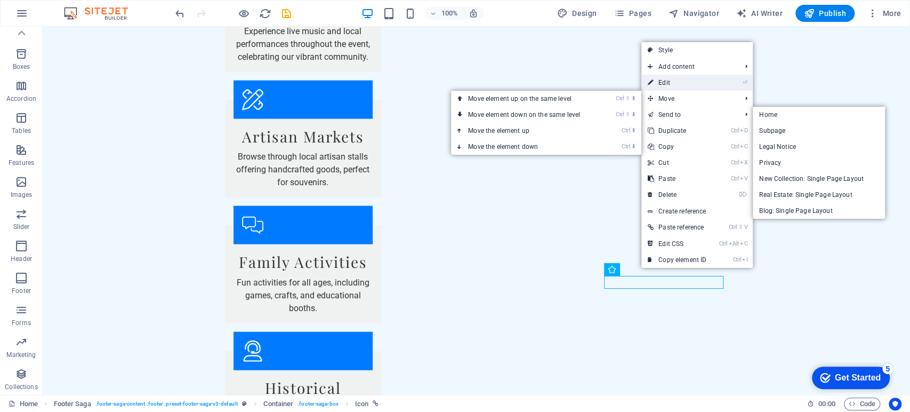
click at [665, 84] on link "⏎ Edit" at bounding box center [677, 83] width 71 height 16
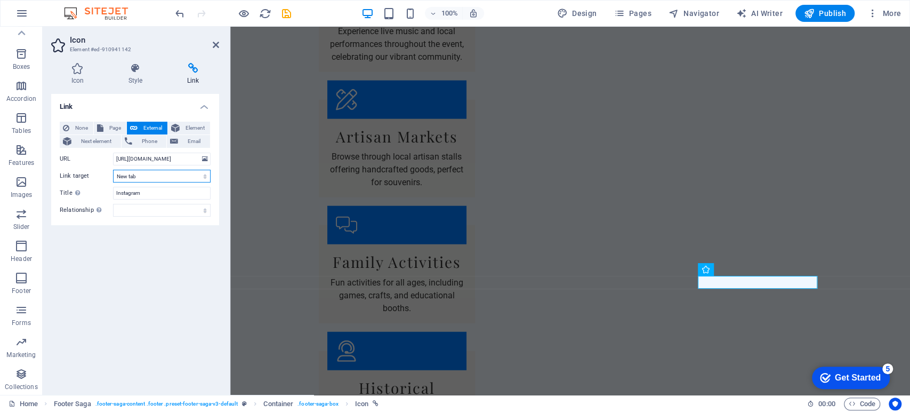
click at [203, 177] on select "New tab Same tab Overlay" at bounding box center [162, 176] width 98 height 13
click at [171, 192] on input "Instagram" at bounding box center [162, 193] width 98 height 13
drag, startPoint x: 153, startPoint y: 190, endPoint x: 100, endPoint y: 189, distance: 52.3
click at [100, 189] on div "Title Additional link description, should not be the same as the link text. The…" at bounding box center [135, 193] width 151 height 13
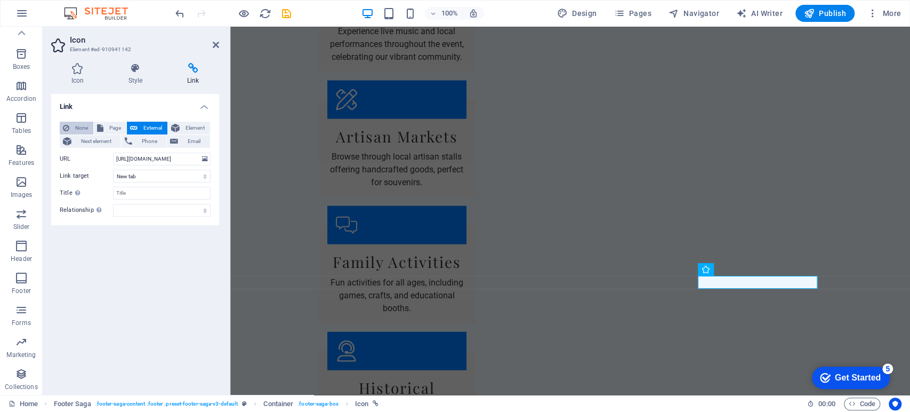
click at [79, 129] on span "None" at bounding box center [82, 128] width 18 height 13
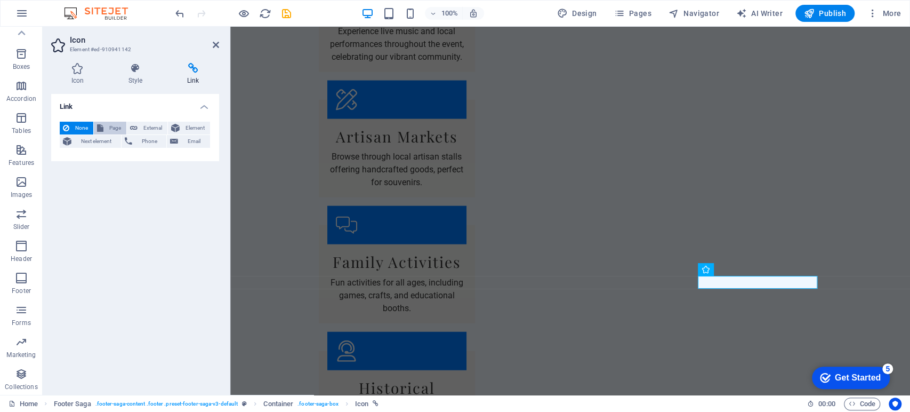
click at [109, 131] on span "Page" at bounding box center [115, 128] width 17 height 13
select select
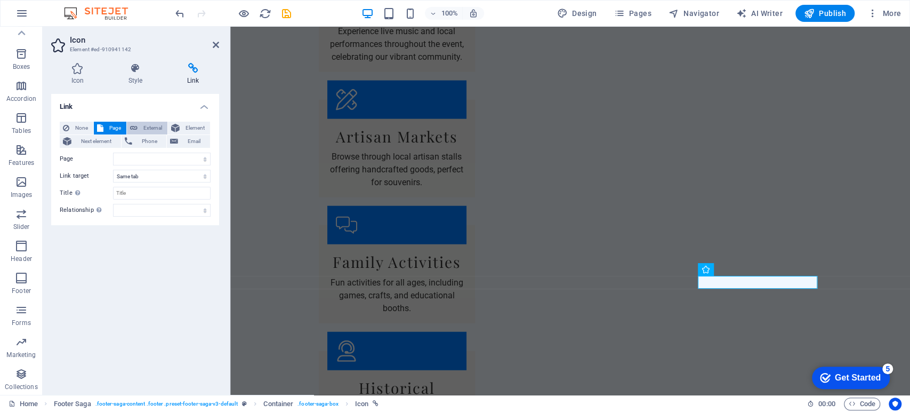
click at [143, 131] on span "External" at bounding box center [152, 128] width 23 height 13
click at [193, 127] on span "Element" at bounding box center [195, 128] width 24 height 13
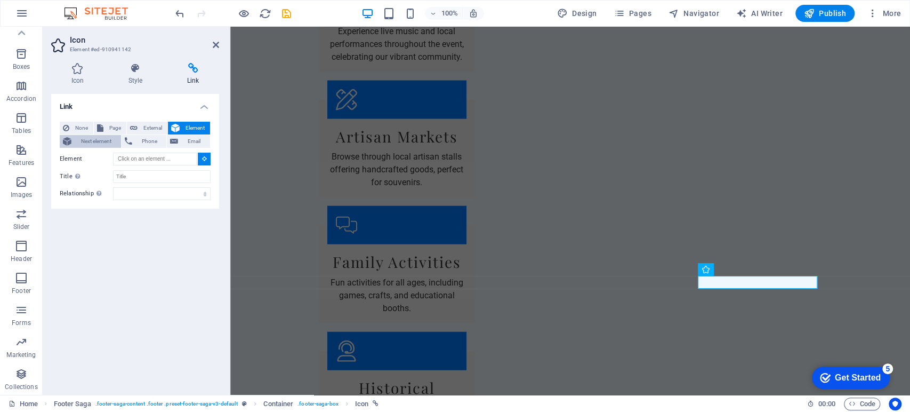
click at [108, 144] on span "Next element" at bounding box center [96, 141] width 43 height 13
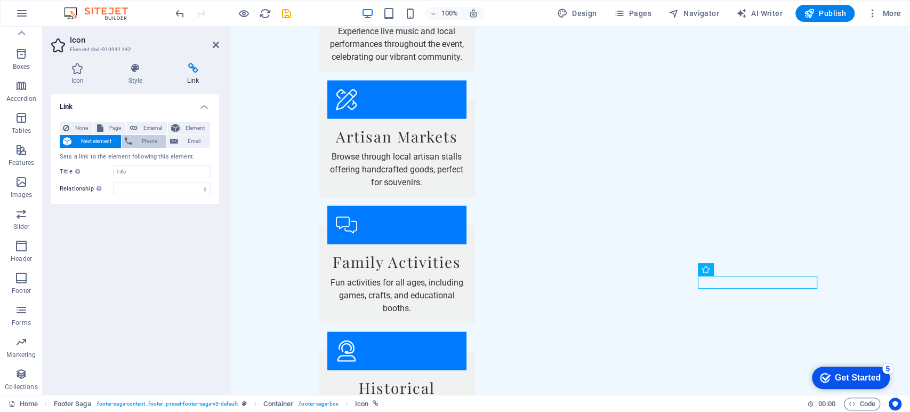
click at [146, 142] on span "Phone" at bounding box center [149, 141] width 28 height 13
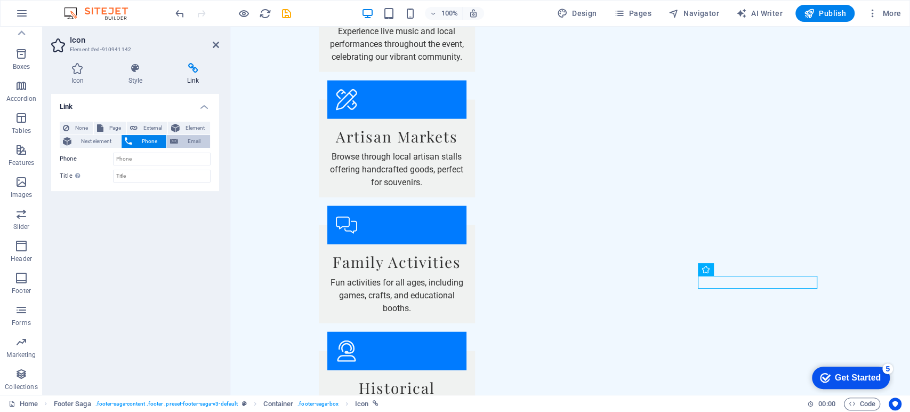
click at [197, 142] on span "Email" at bounding box center [194, 141] width 26 height 13
click at [142, 143] on span "Phone" at bounding box center [149, 141] width 28 height 13
click at [148, 129] on span "External" at bounding box center [152, 128] width 23 height 13
select select "blank"
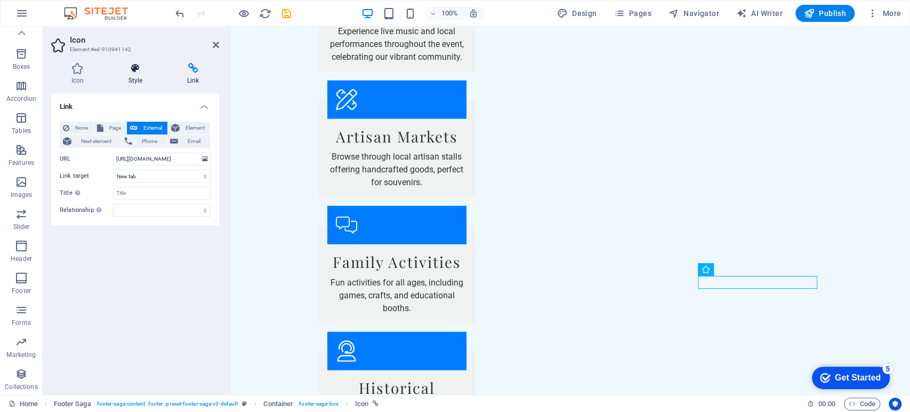
click at [130, 73] on icon at bounding box center [135, 68] width 54 height 11
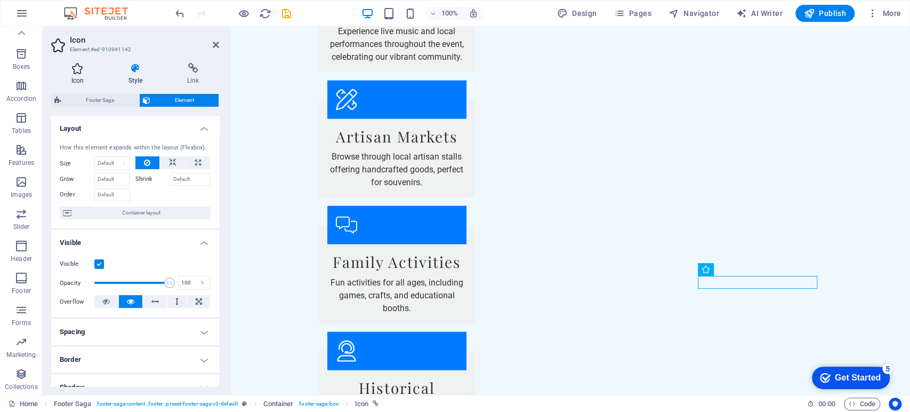
click at [79, 76] on h4 "Icon" at bounding box center [79, 74] width 57 height 22
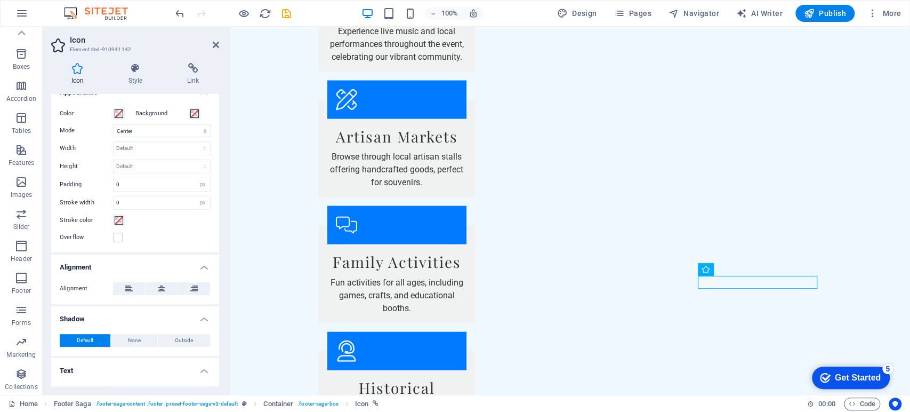
scroll to position [267, 0]
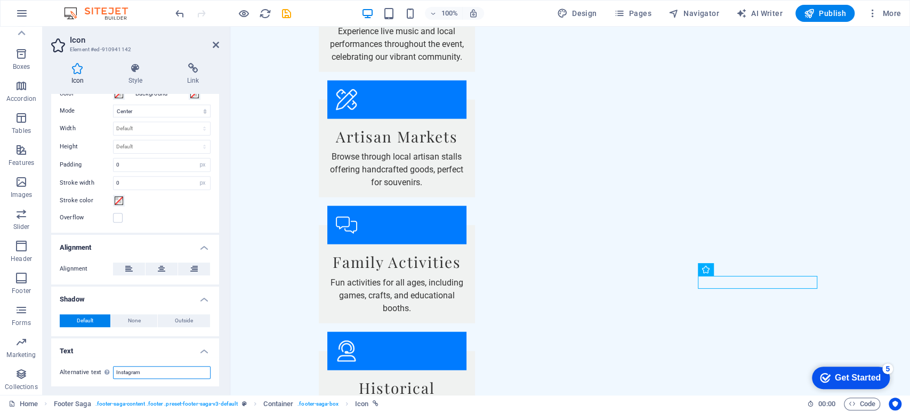
click at [147, 373] on input "Instagram" at bounding box center [162, 372] width 98 height 13
click at [213, 47] on icon at bounding box center [216, 45] width 6 height 9
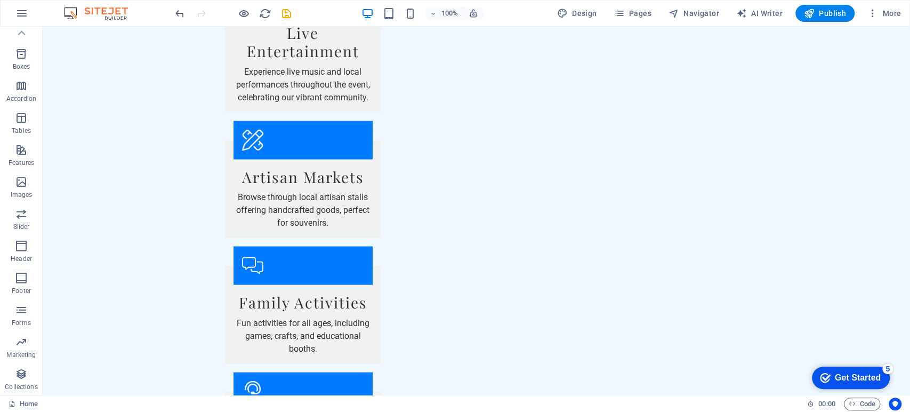
scroll to position [1608, 0]
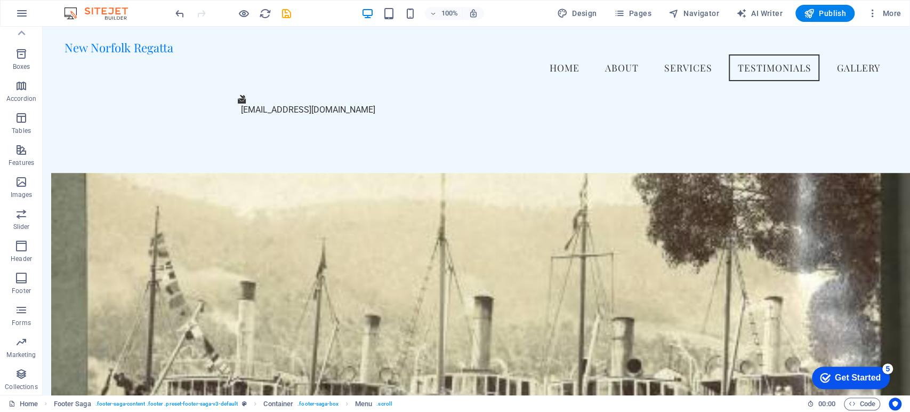
scroll to position [0, 0]
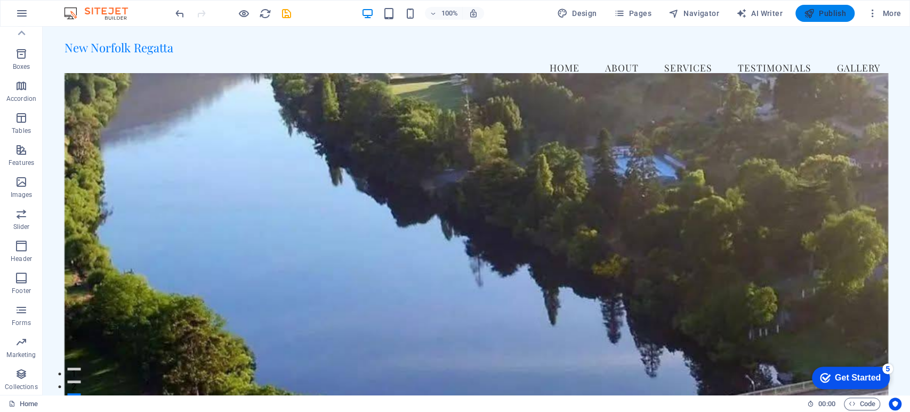
click at [828, 11] on span "Publish" at bounding box center [825, 13] width 42 height 11
